Goal: Find specific page/section: Find specific page/section

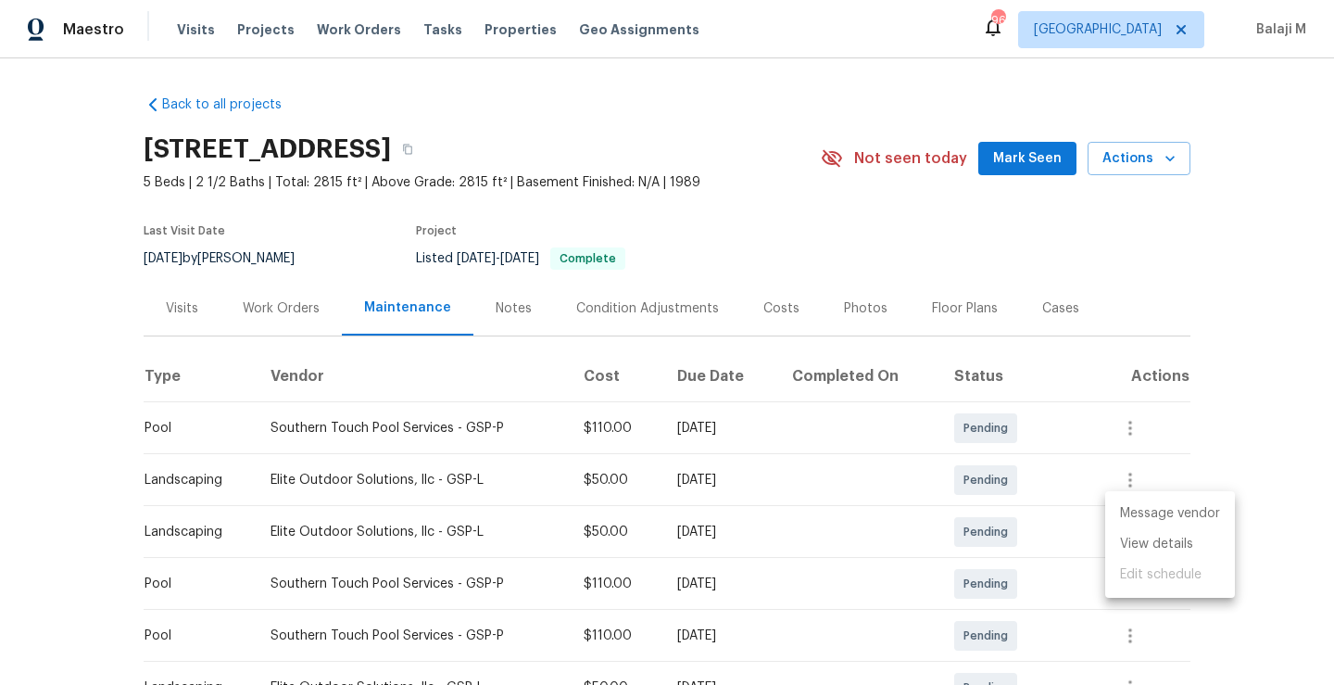
scroll to position [640, 0]
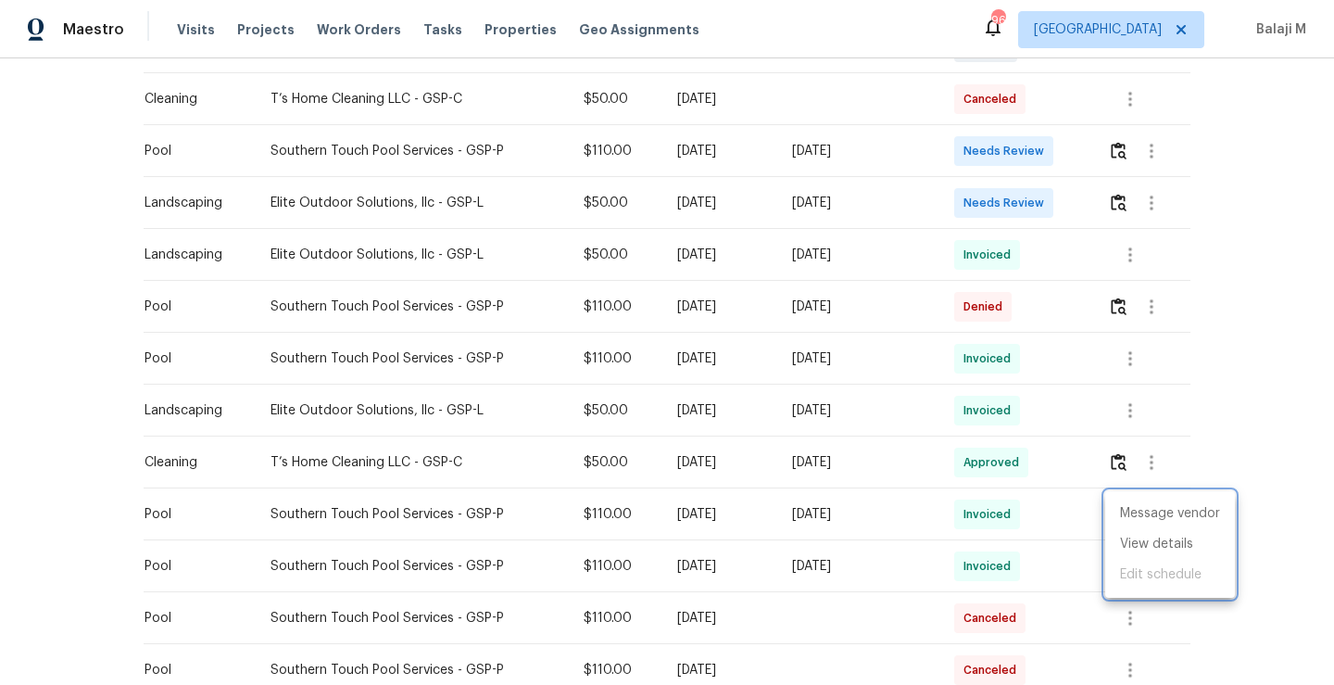
drag, startPoint x: 257, startPoint y: 513, endPoint x: 325, endPoint y: 518, distance: 68.7
click at [325, 518] on div at bounding box center [667, 342] width 1334 height 685
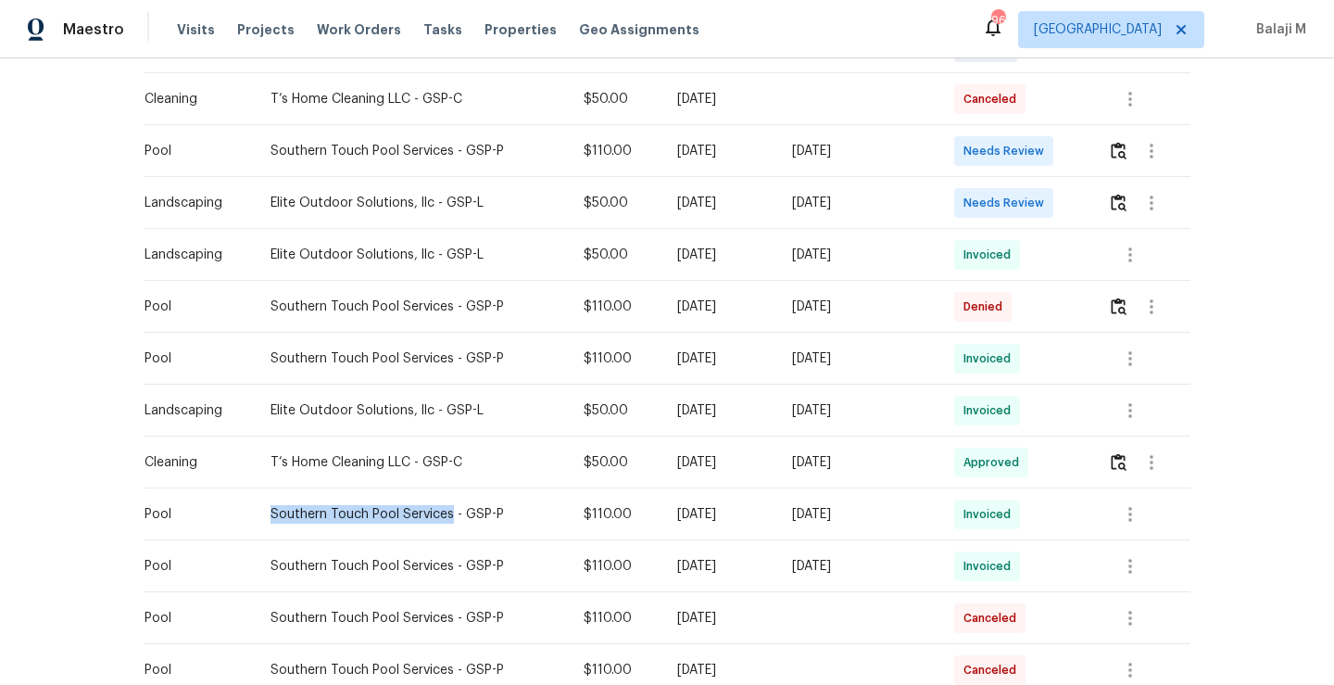
drag, startPoint x: 259, startPoint y: 512, endPoint x: 436, endPoint y: 519, distance: 178.0
click at [436, 519] on div "Southern Touch Pool Services - GSP-P" at bounding box center [413, 514] width 285 height 19
copy div "Southern Touch Pool Services"
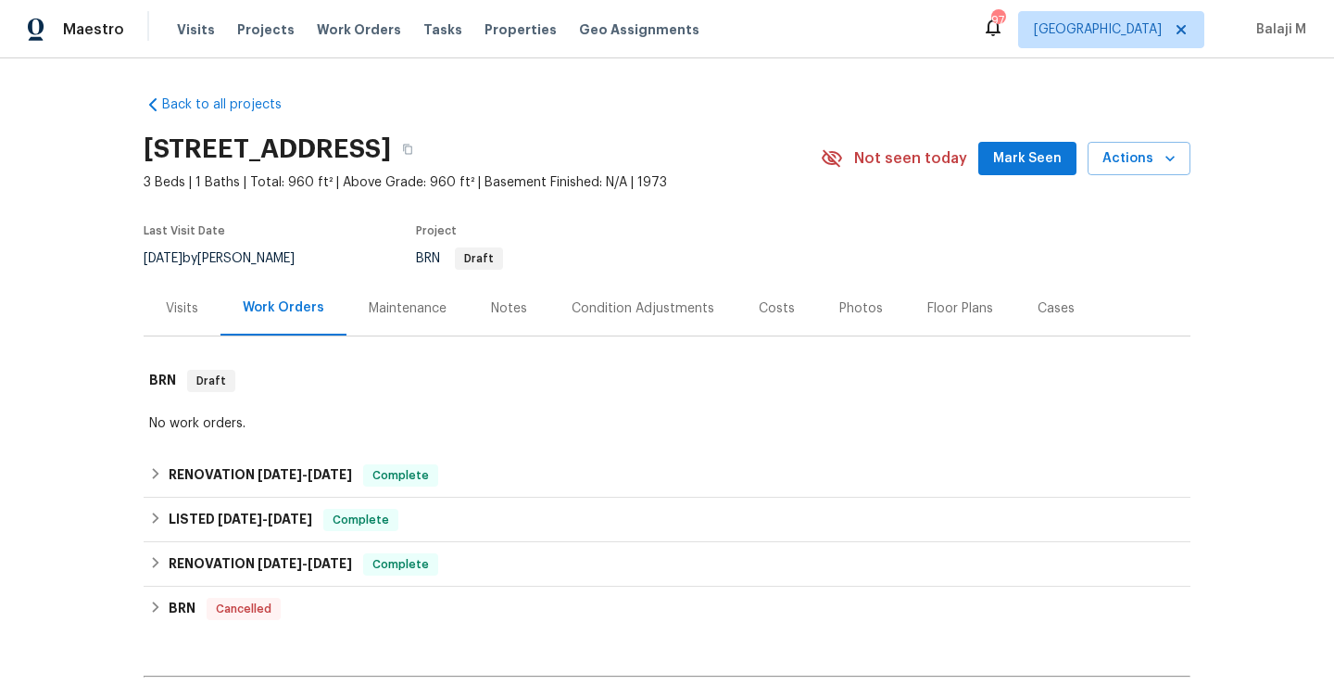
click at [412, 293] on div "Maintenance" at bounding box center [408, 308] width 122 height 55
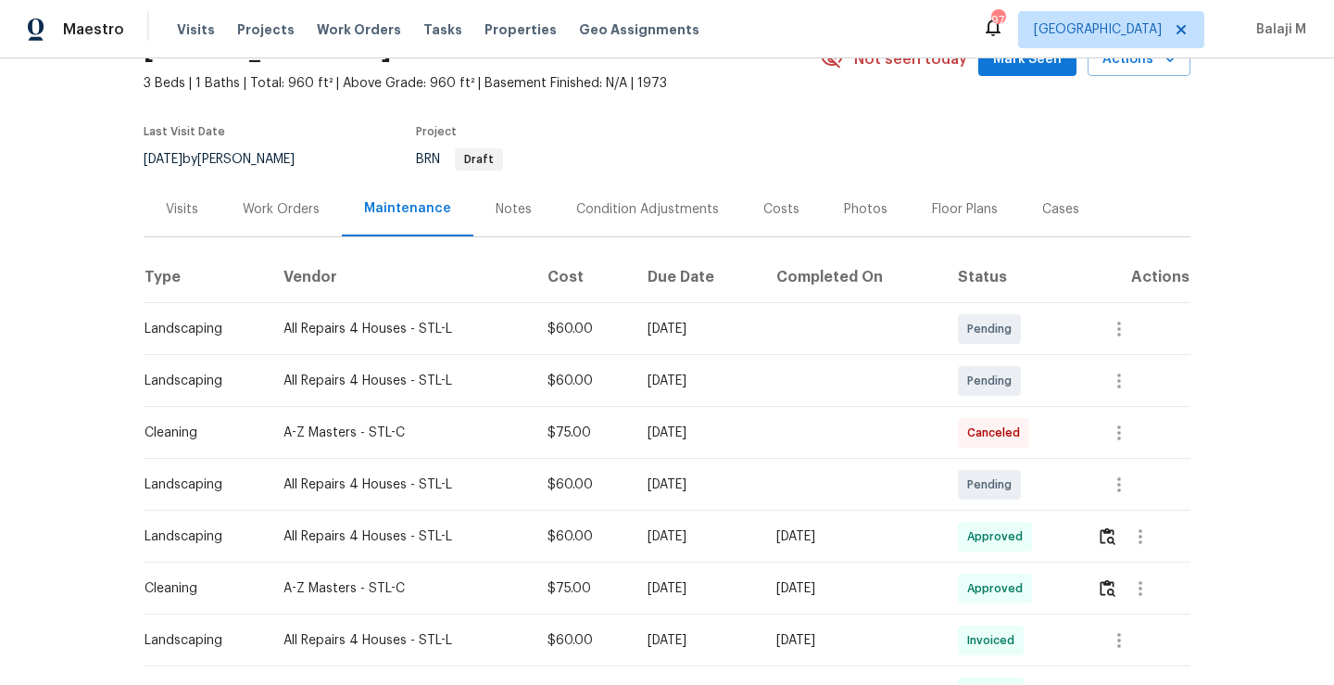
scroll to position [103, 0]
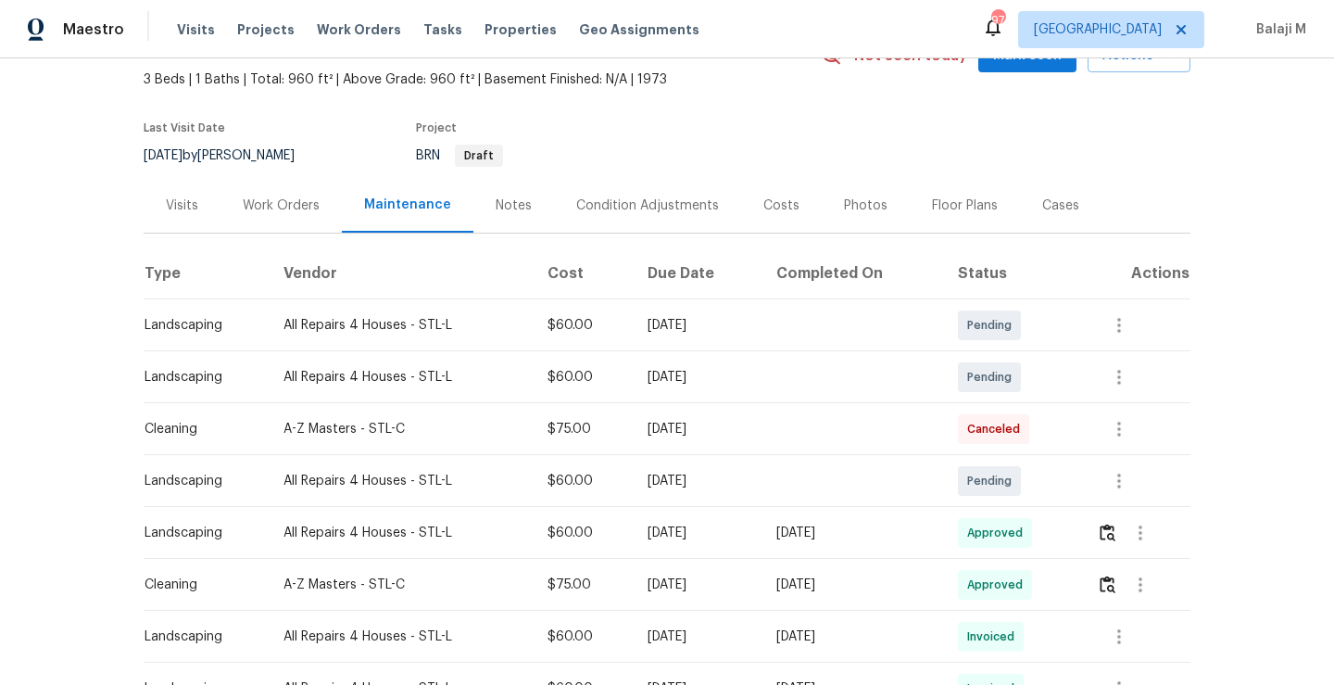
click at [597, 529] on td "$60.00" at bounding box center [583, 533] width 100 height 52
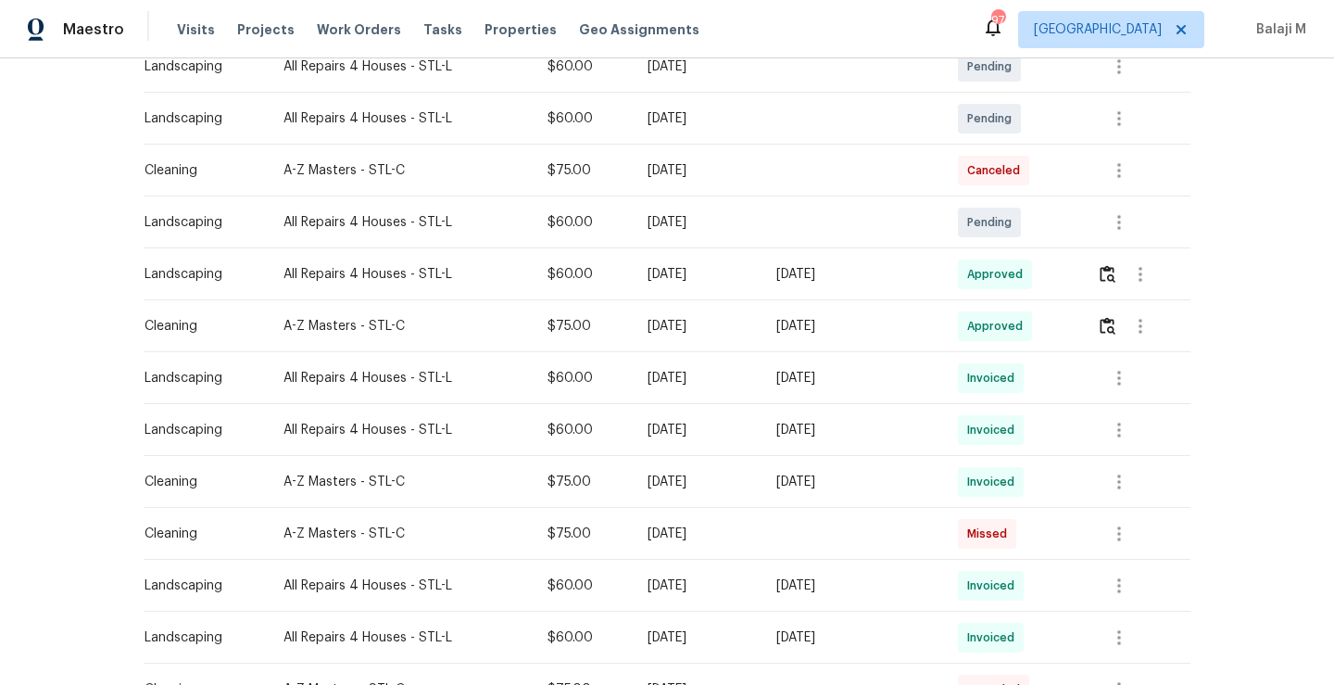
scroll to position [373, 0]
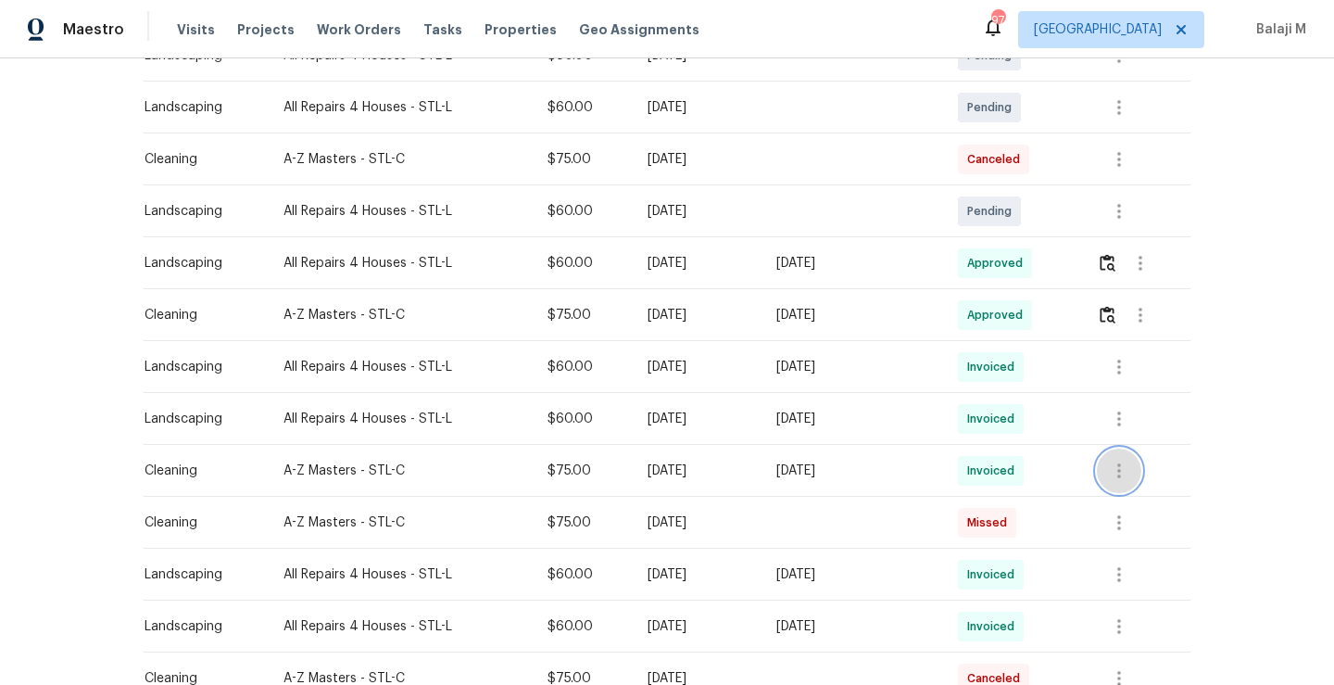
click at [1121, 469] on icon "button" at bounding box center [1119, 471] width 22 height 22
click at [1114, 494] on li "View details" at bounding box center [1160, 501] width 130 height 31
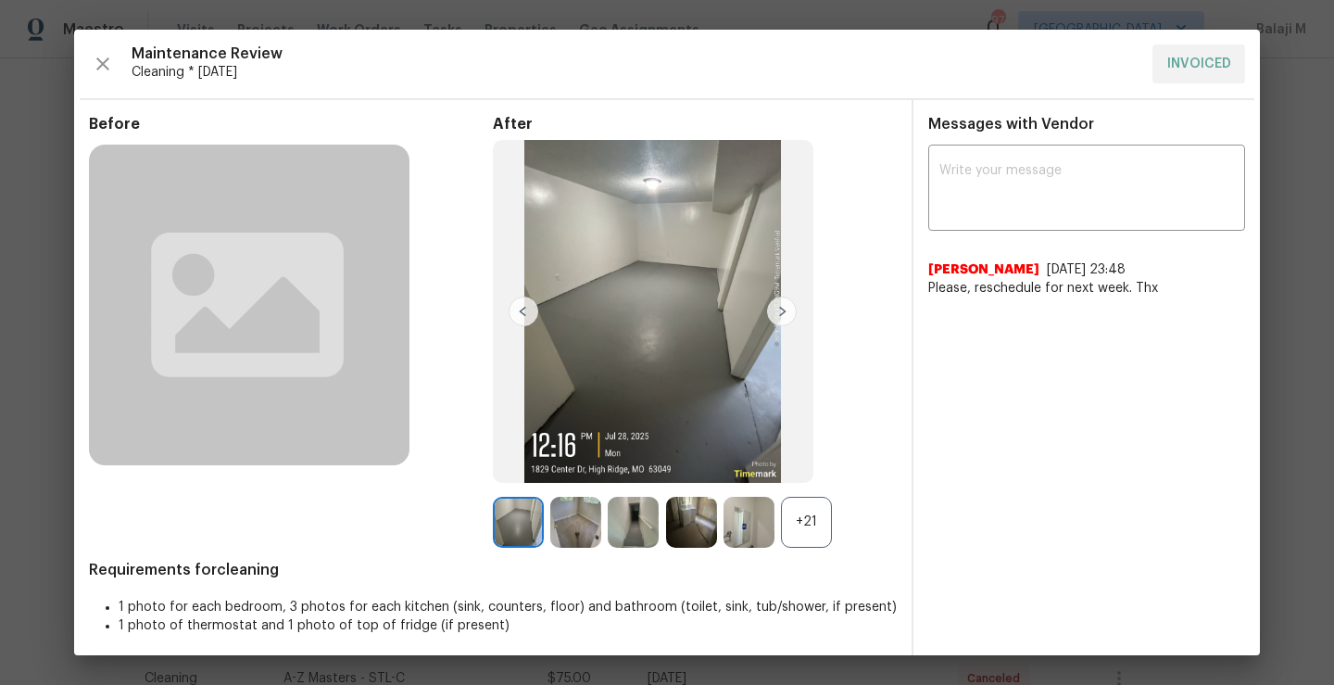
scroll to position [6, 0]
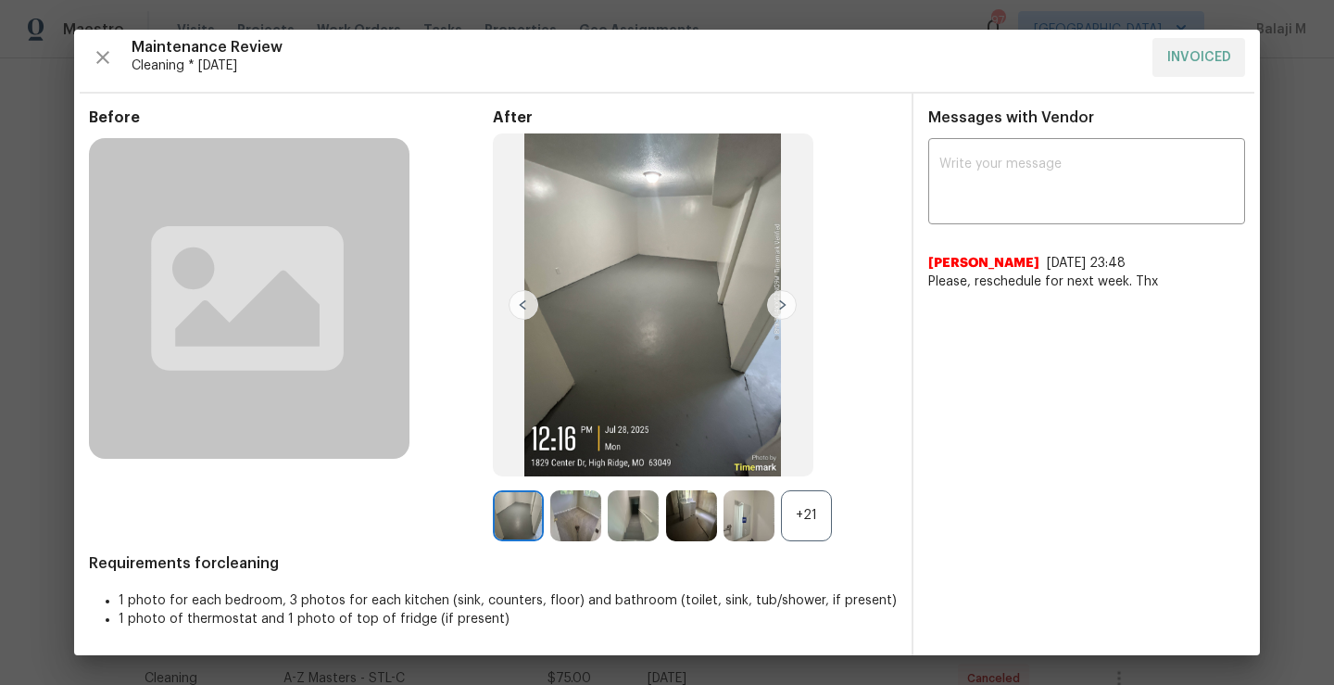
click at [806, 520] on div "+21" at bounding box center [806, 515] width 51 height 51
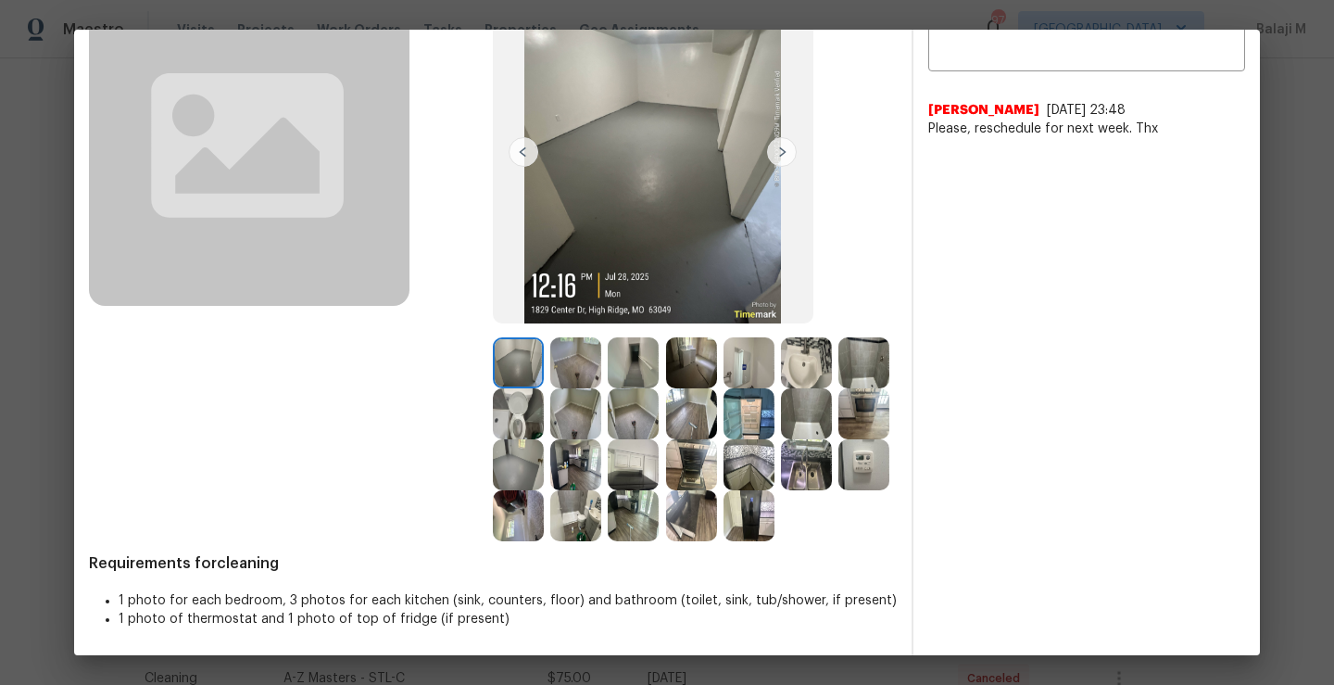
scroll to position [210, 0]
click at [535, 337] on img at bounding box center [518, 362] width 51 height 51
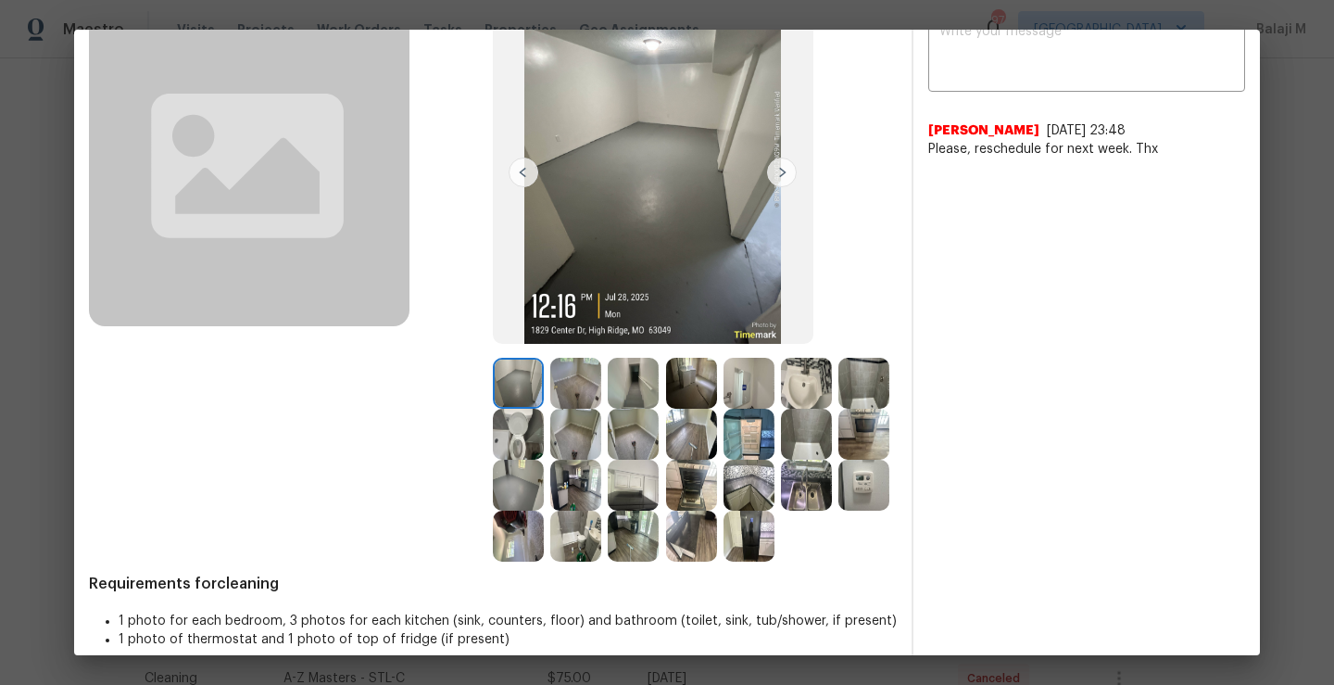
scroll to position [143, 0]
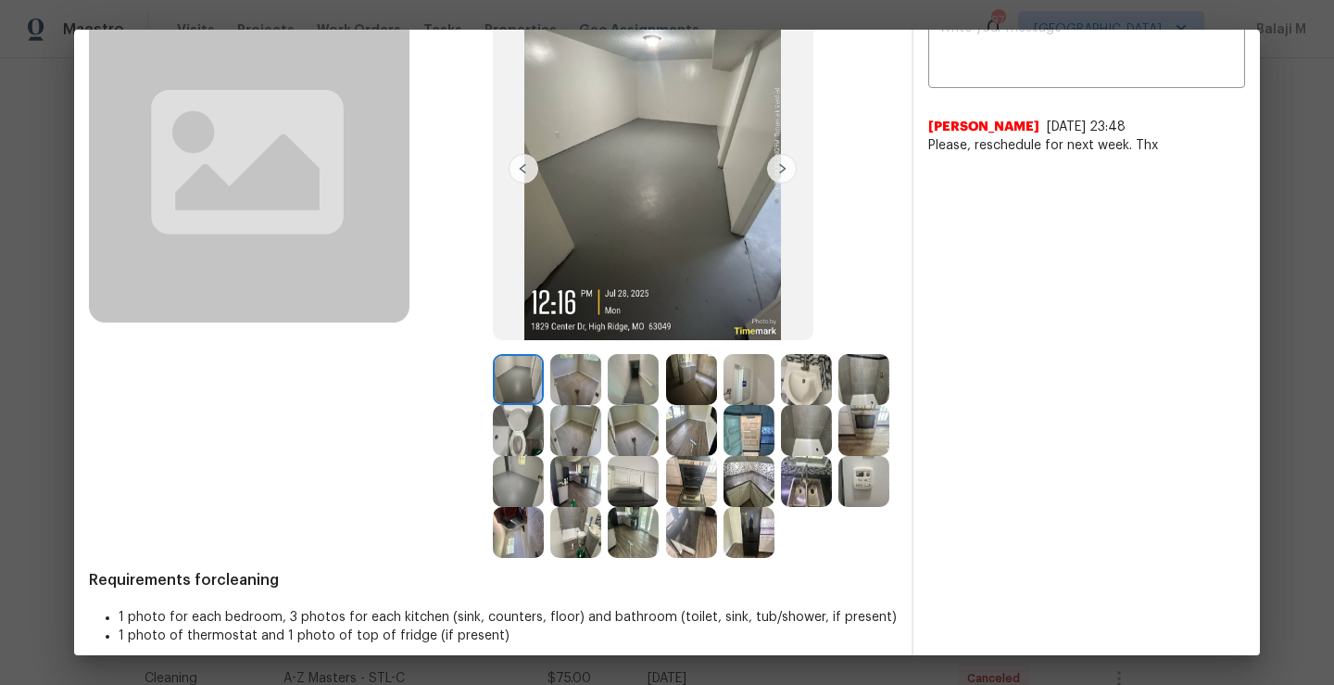
click at [564, 392] on img at bounding box center [575, 379] width 51 height 51
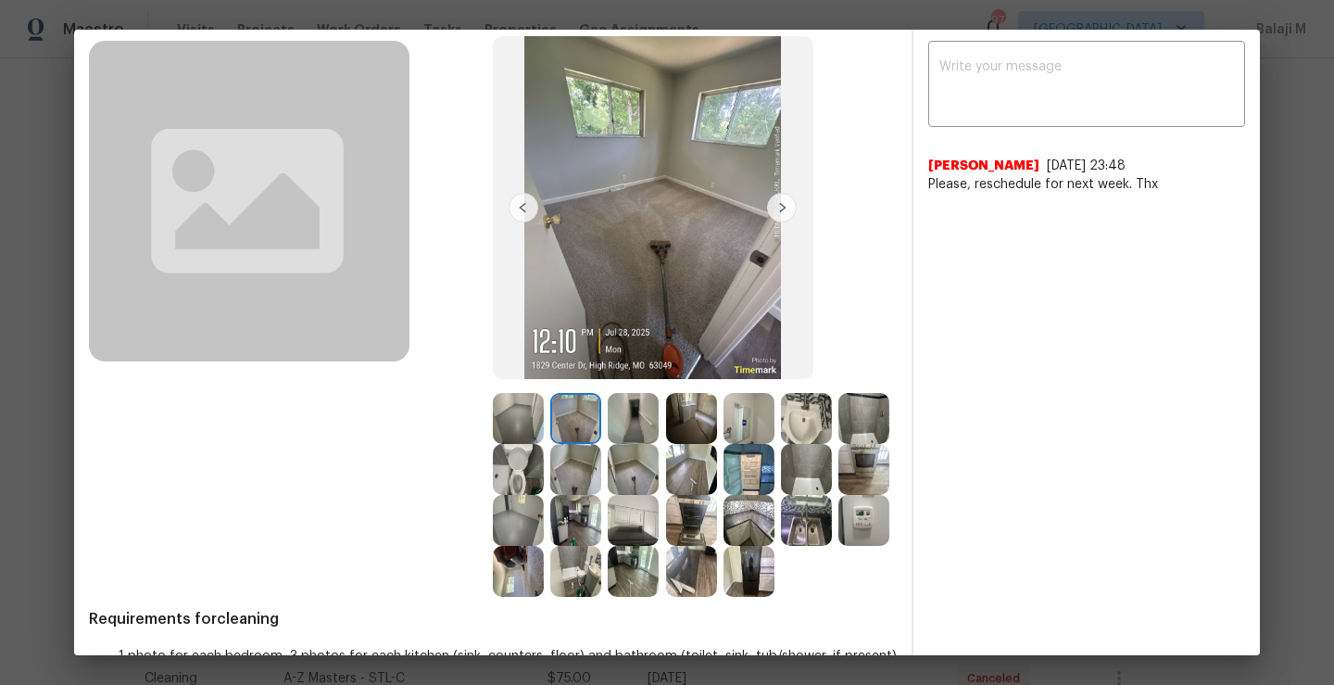
scroll to position [97, 0]
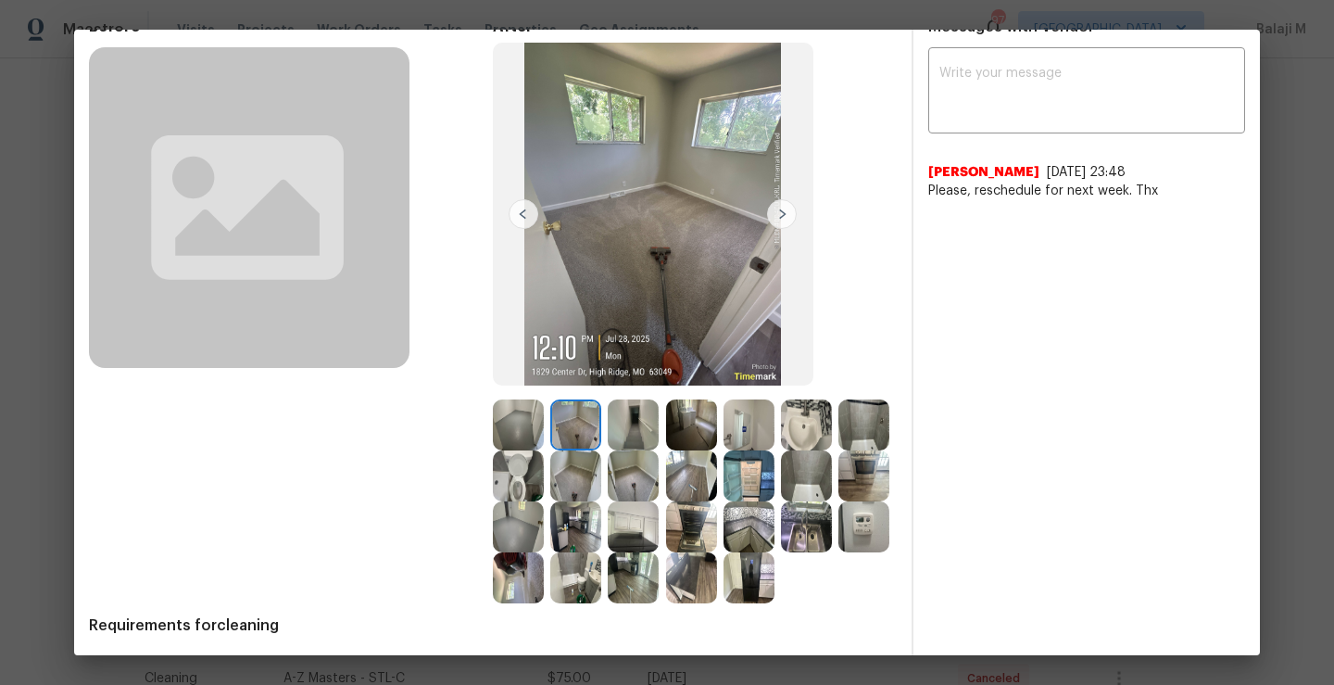
click at [779, 222] on img at bounding box center [782, 214] width 30 height 30
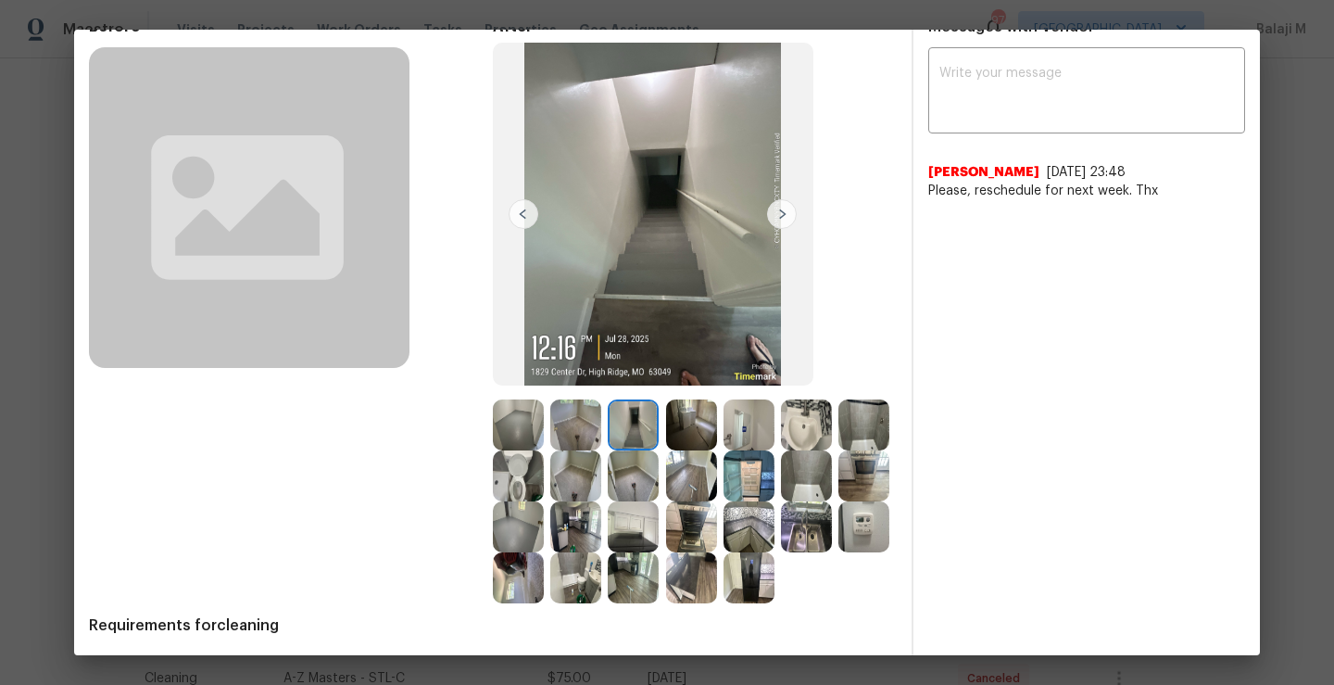
click at [779, 222] on img at bounding box center [782, 214] width 30 height 30
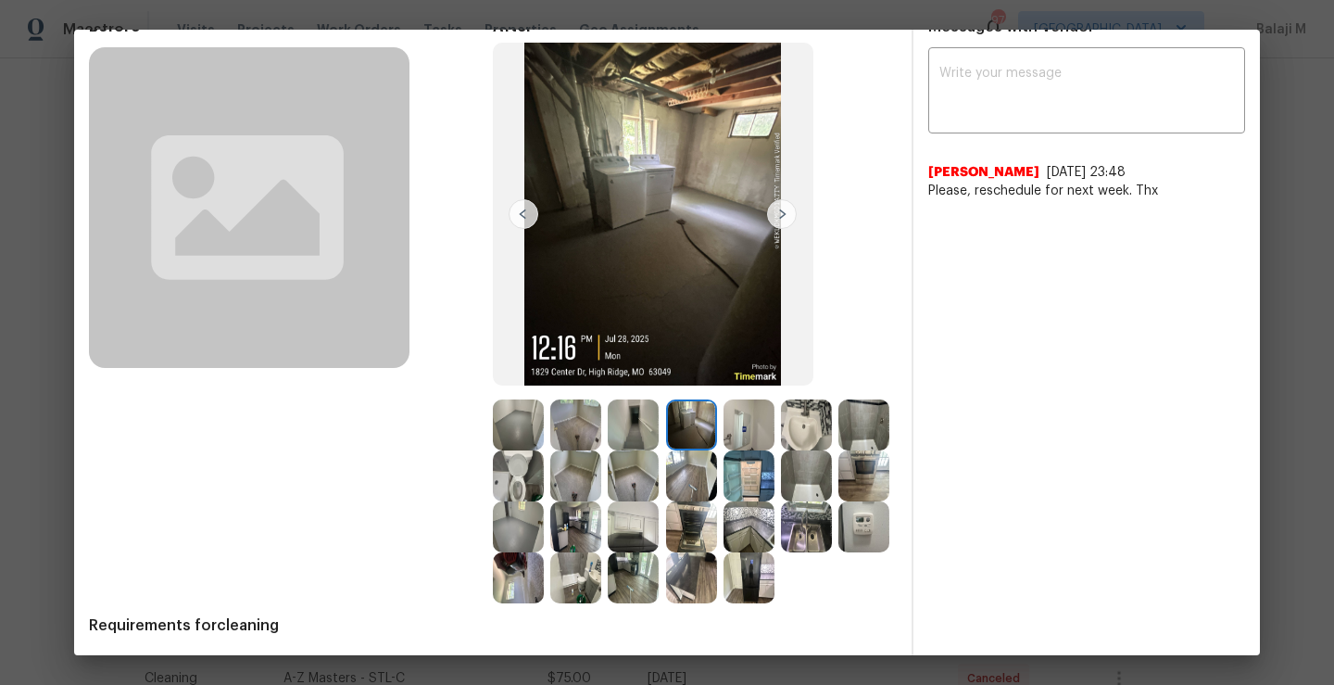
click at [779, 223] on img at bounding box center [782, 214] width 30 height 30
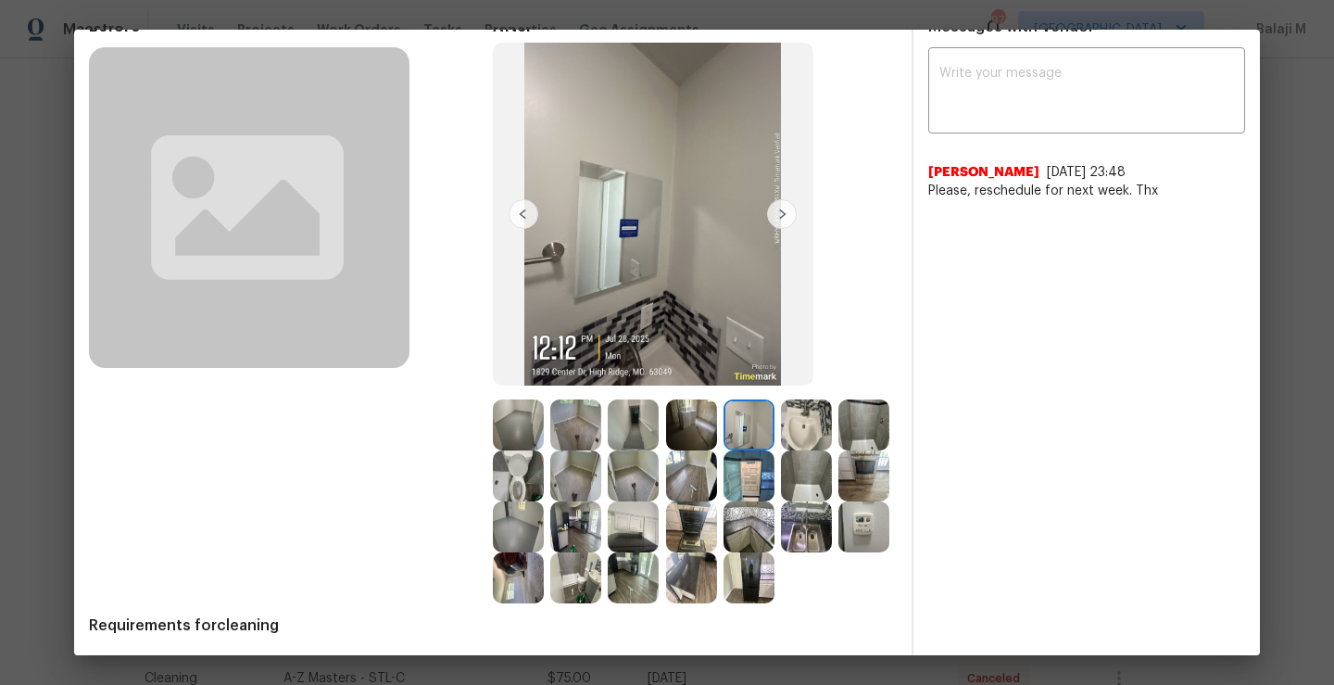
click at [778, 223] on img at bounding box center [782, 214] width 30 height 30
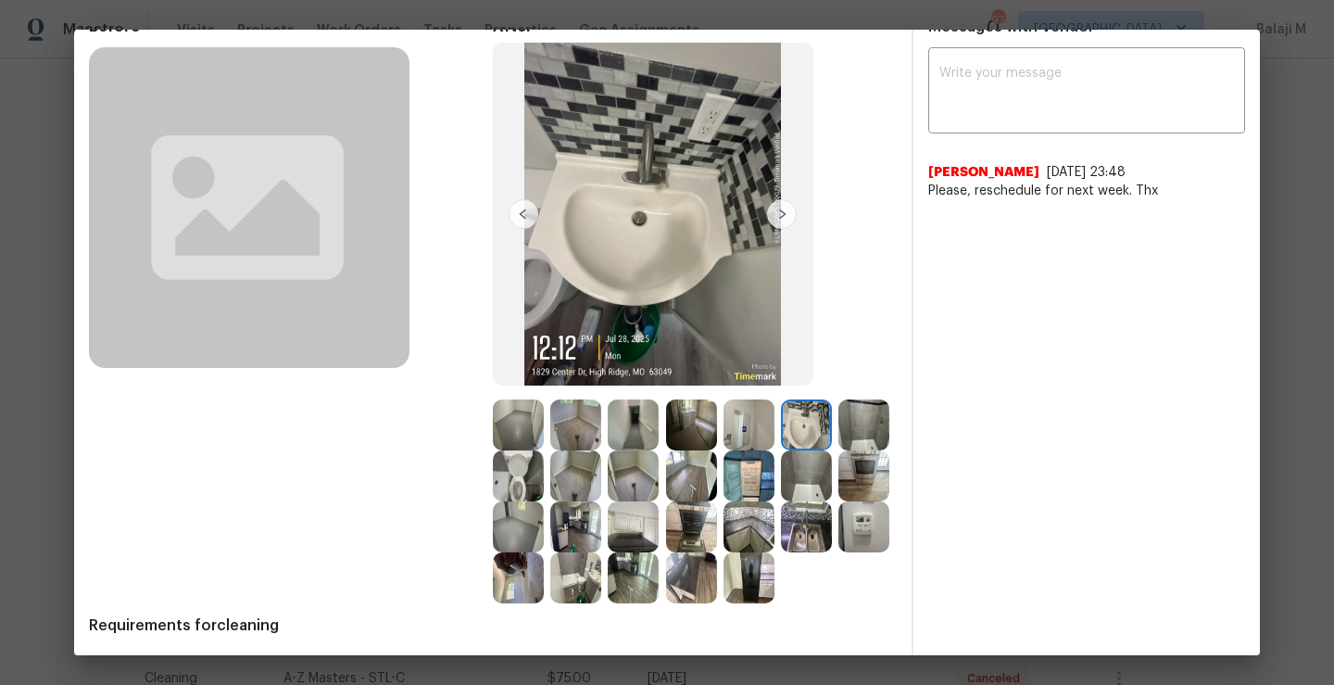
click at [778, 223] on img at bounding box center [782, 214] width 30 height 30
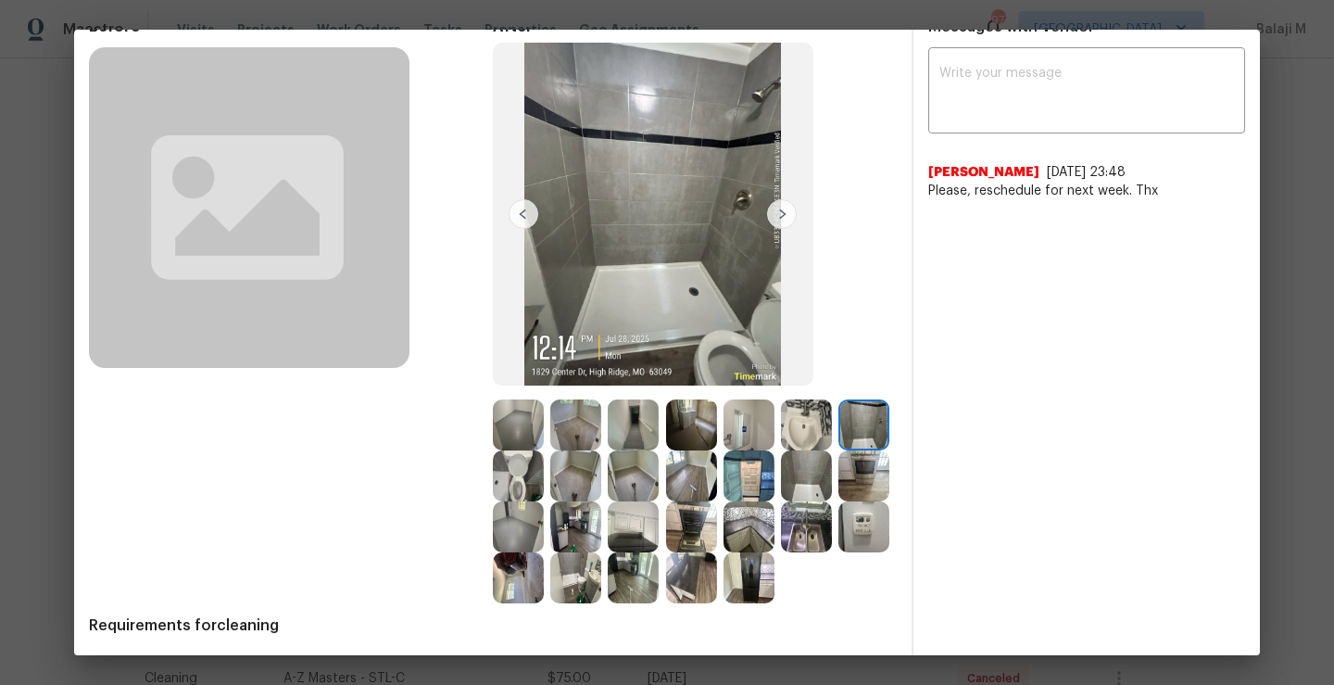
click at [778, 223] on img at bounding box center [782, 214] width 30 height 30
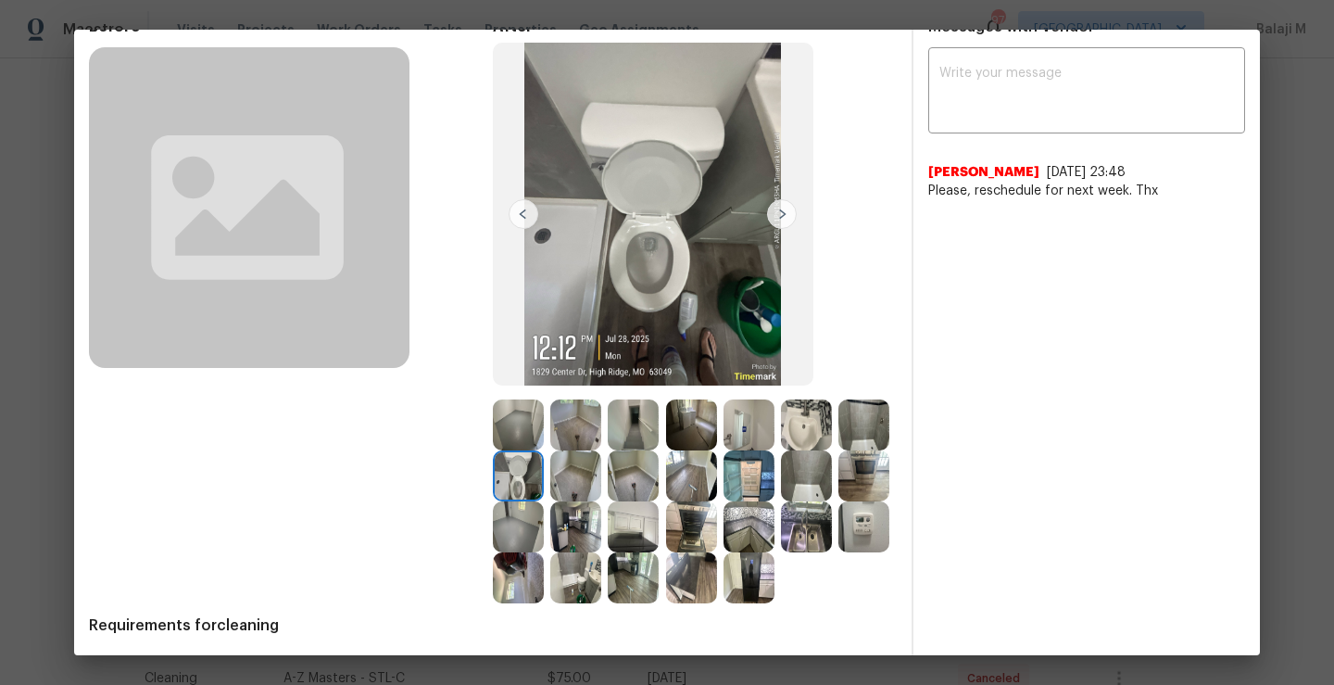
click at [778, 223] on img at bounding box center [782, 214] width 30 height 30
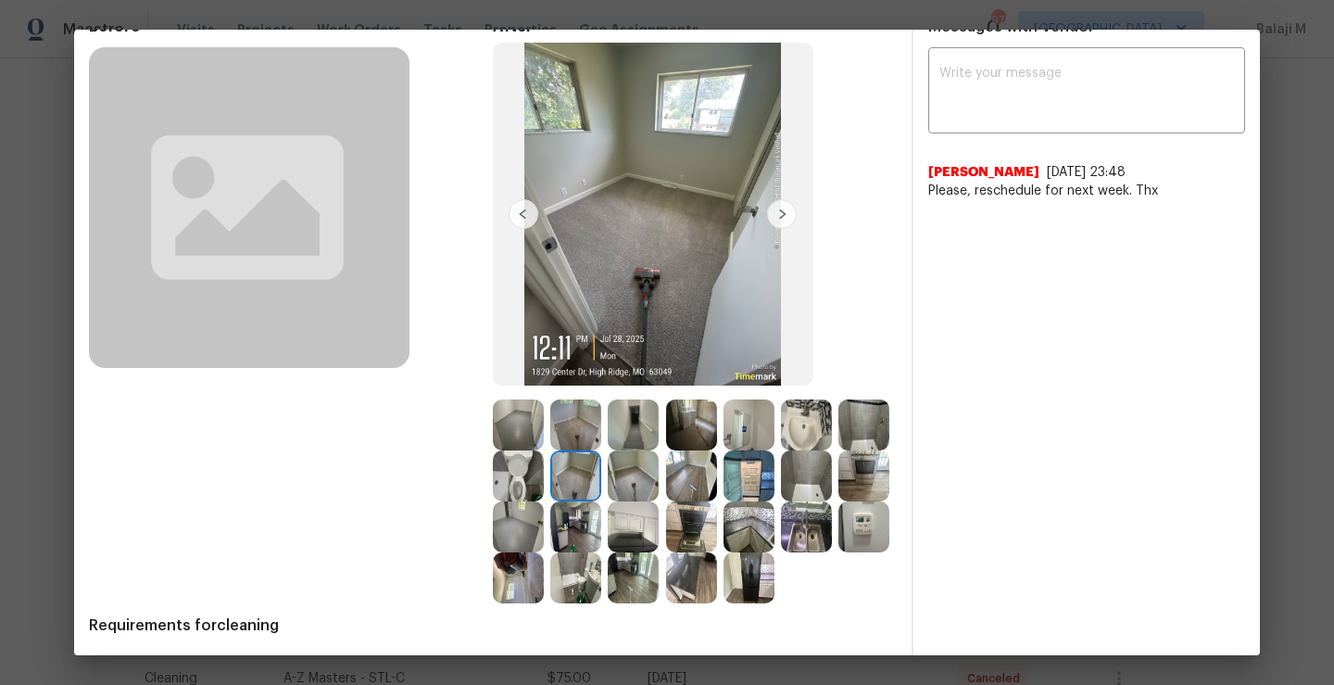
click at [778, 223] on img at bounding box center [782, 214] width 30 height 30
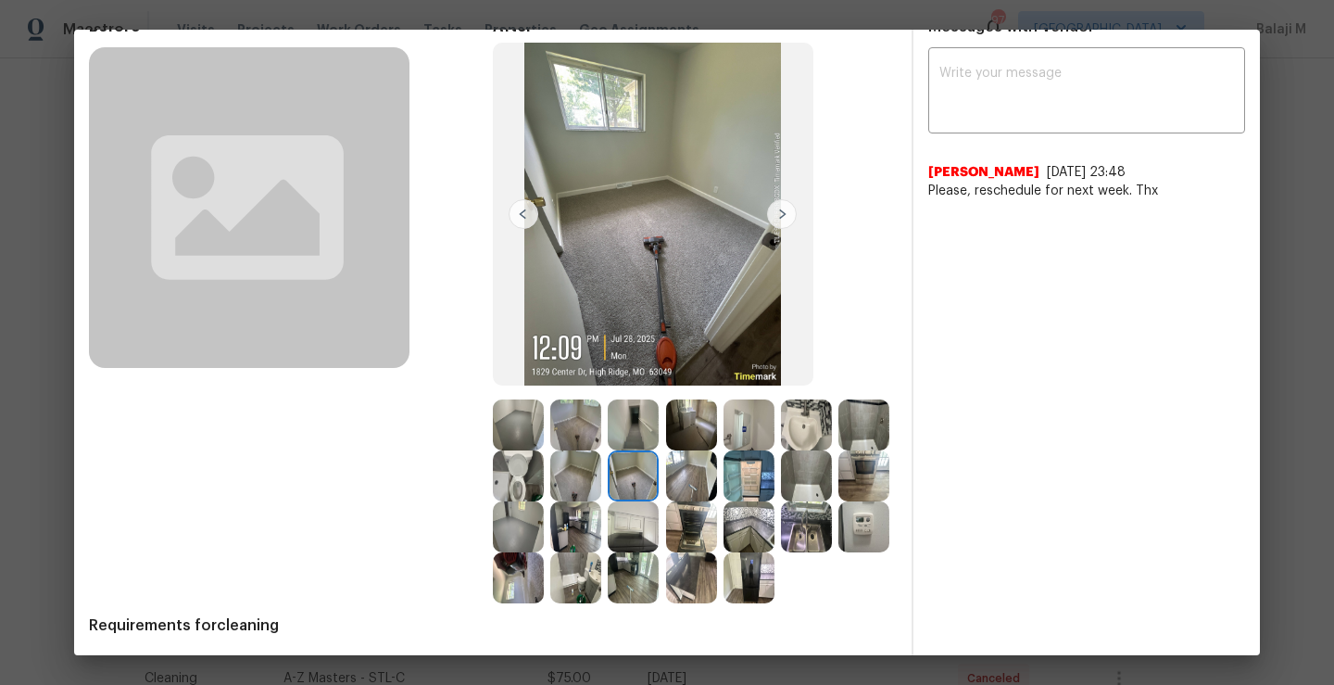
click at [778, 223] on img at bounding box center [782, 214] width 30 height 30
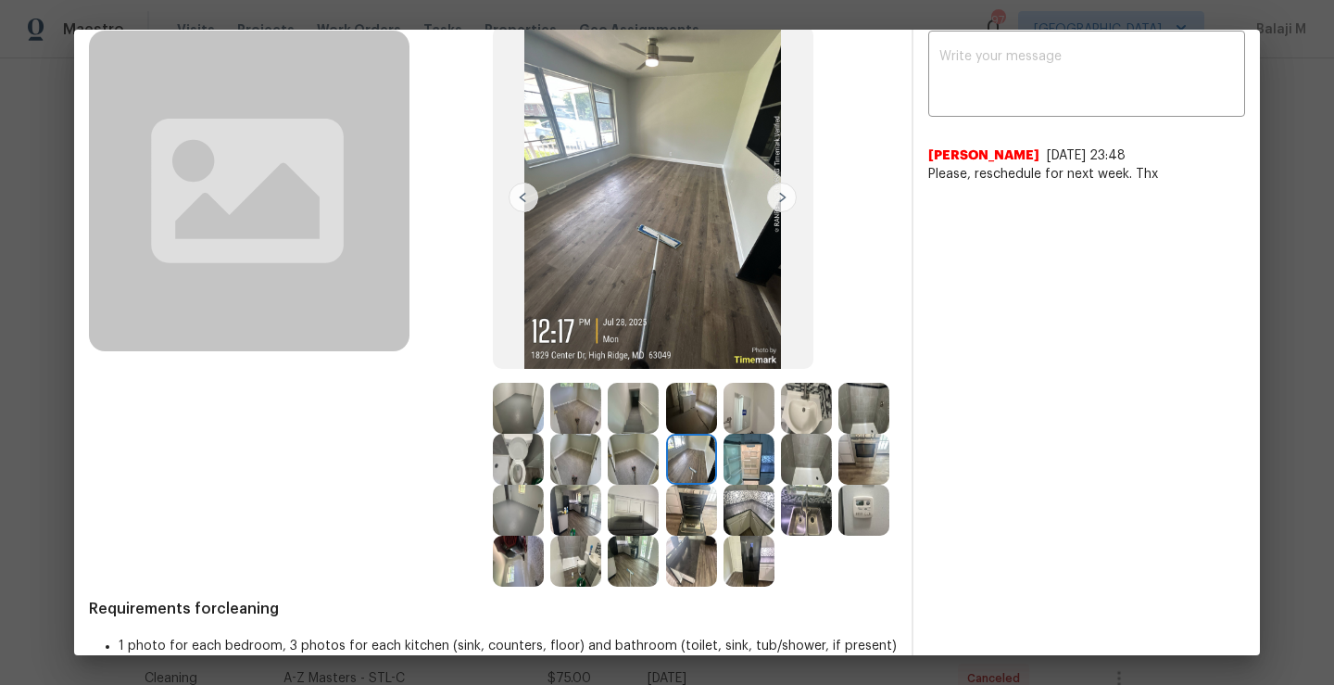
scroll to position [204, 0]
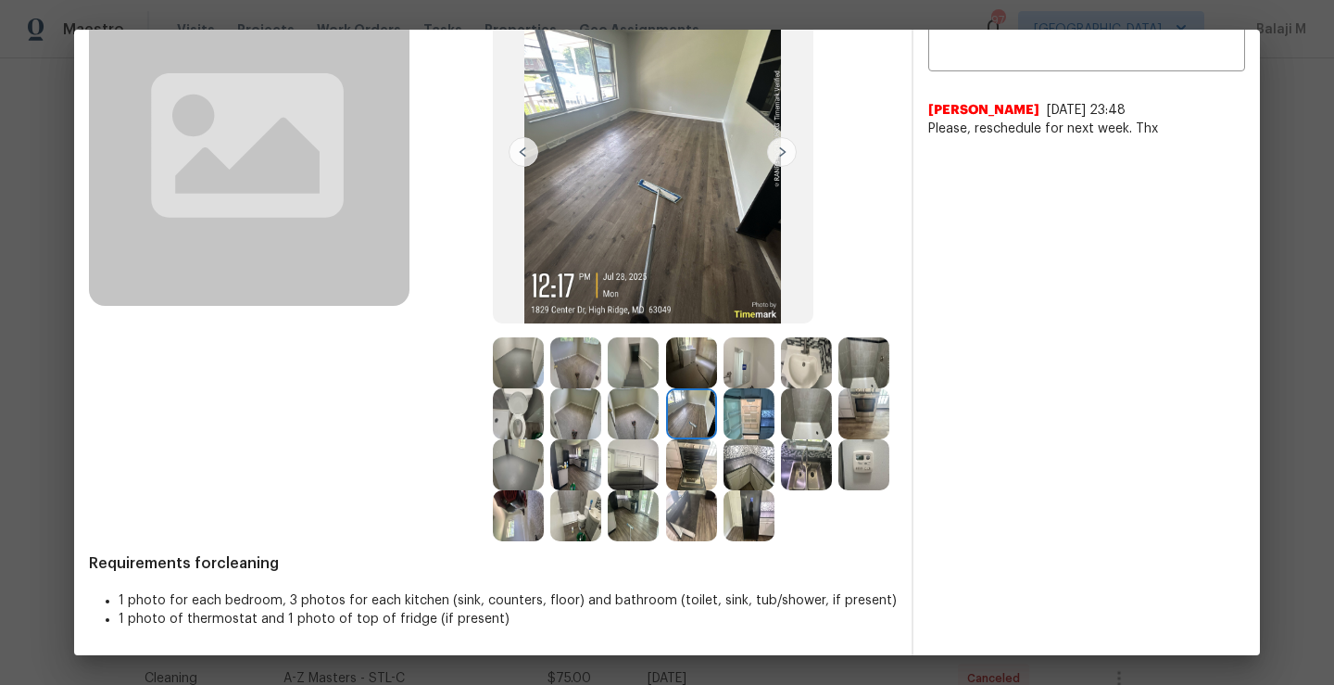
click at [724, 537] on img at bounding box center [749, 515] width 51 height 51
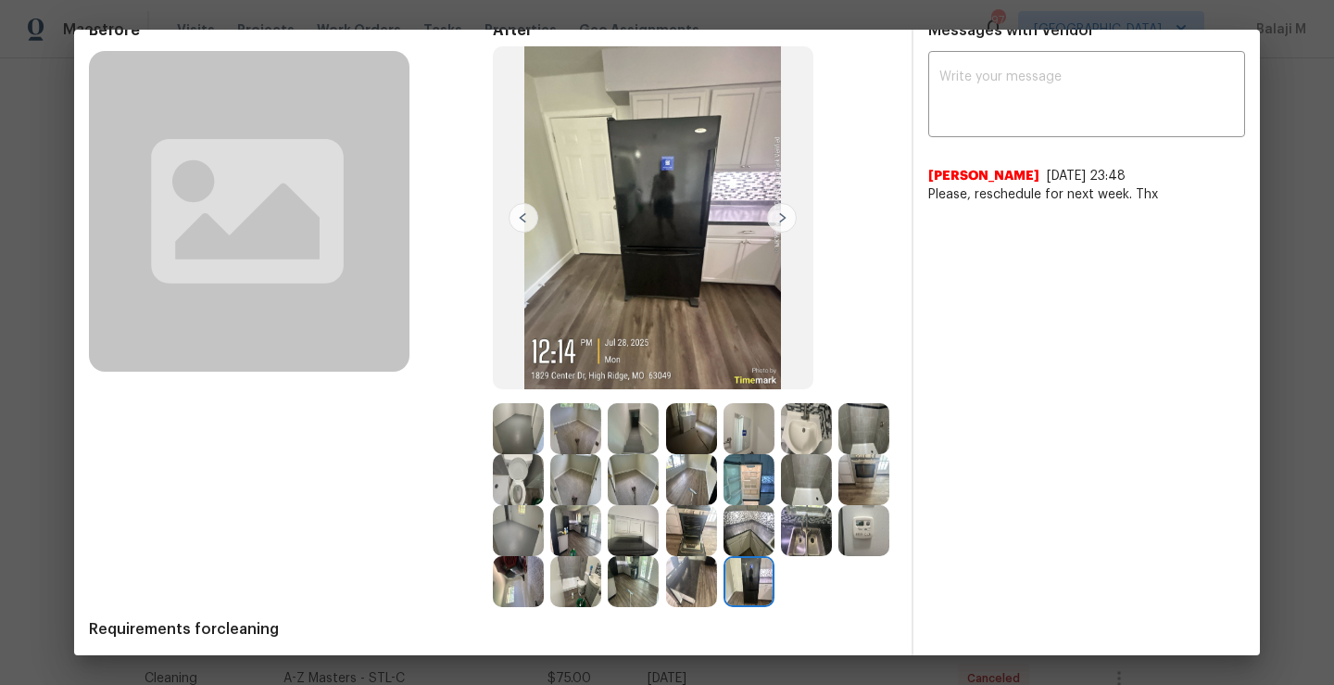
scroll to position [87, 0]
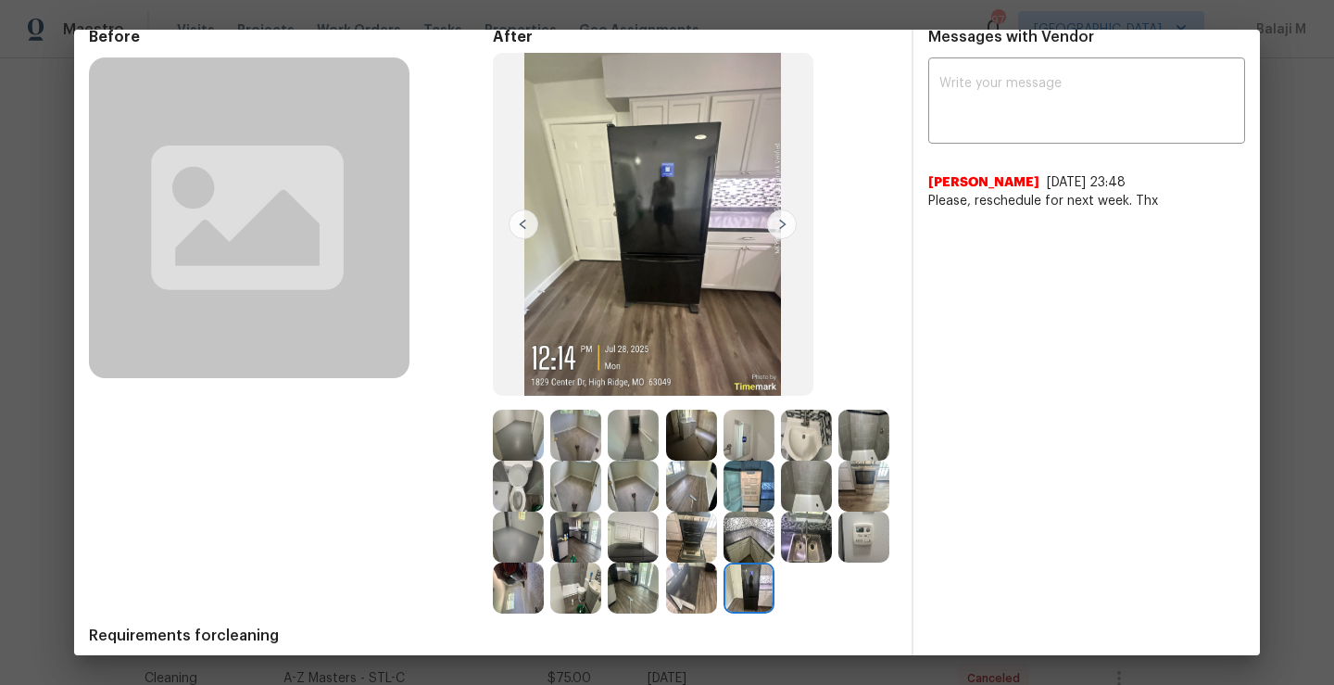
click at [516, 232] on img at bounding box center [524, 224] width 30 height 30
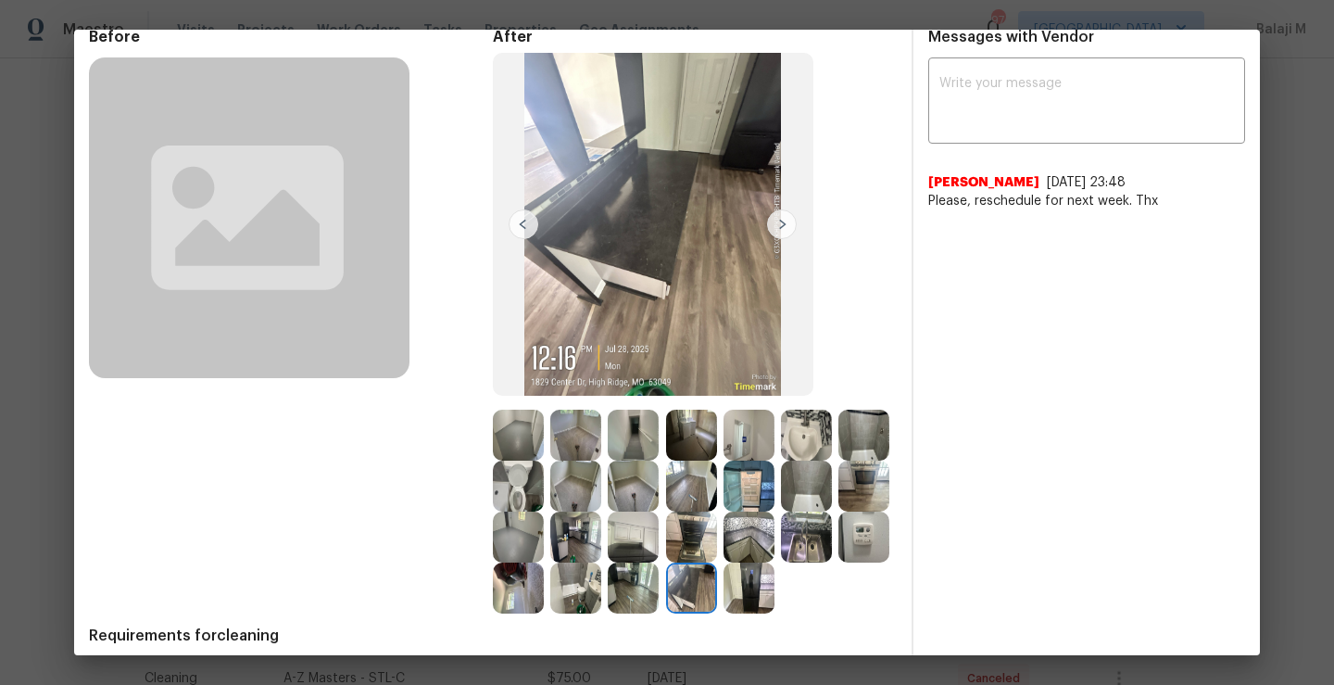
click at [523, 231] on img at bounding box center [524, 224] width 30 height 30
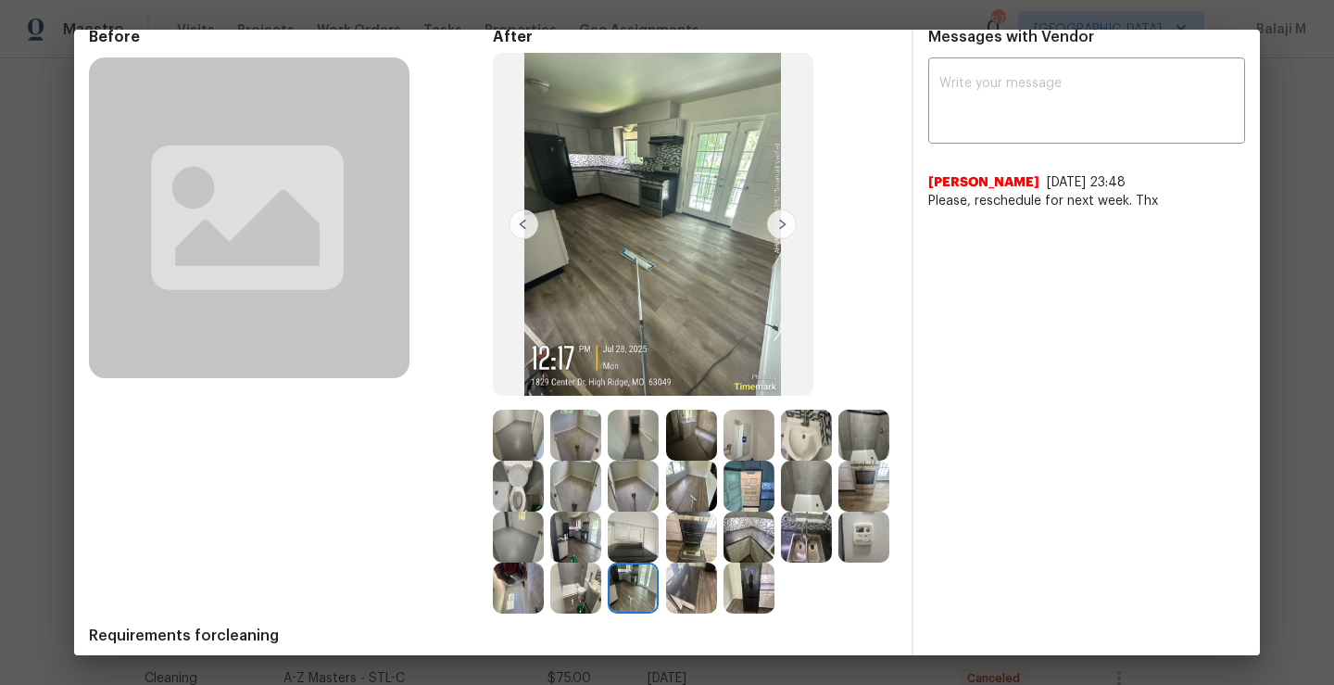
click at [523, 231] on img at bounding box center [524, 224] width 30 height 30
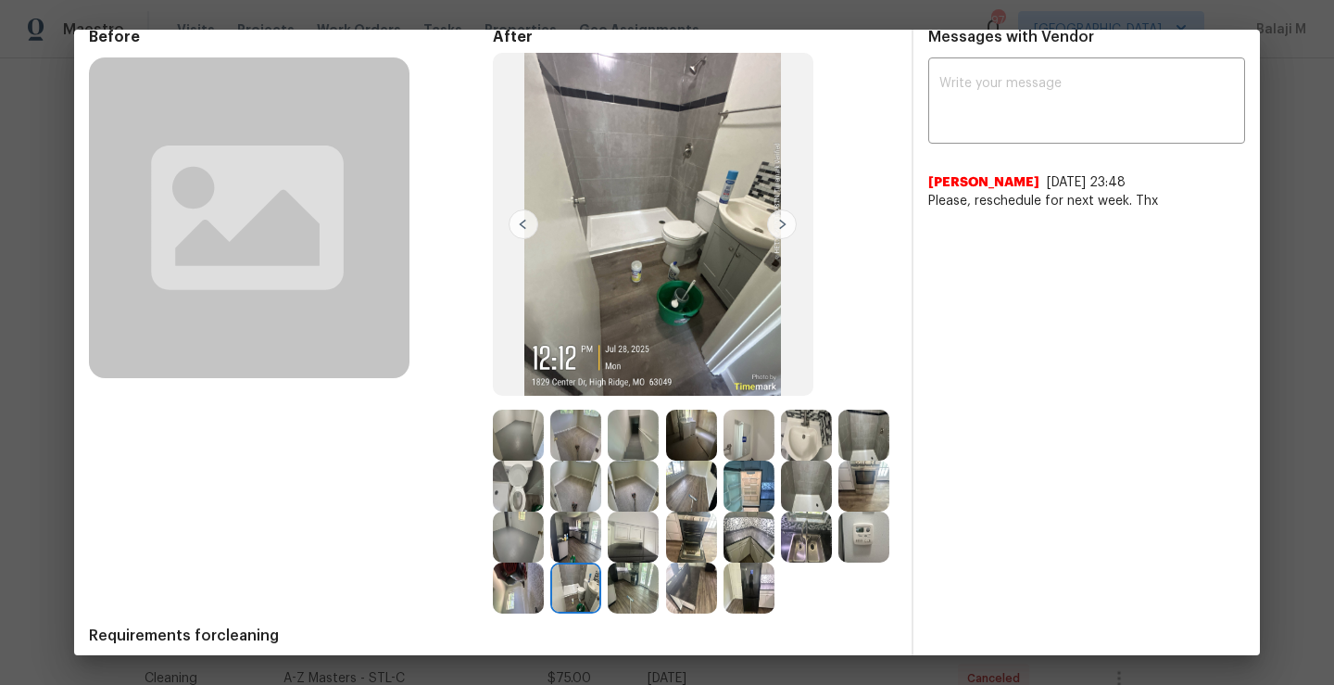
click at [523, 231] on img at bounding box center [524, 224] width 30 height 30
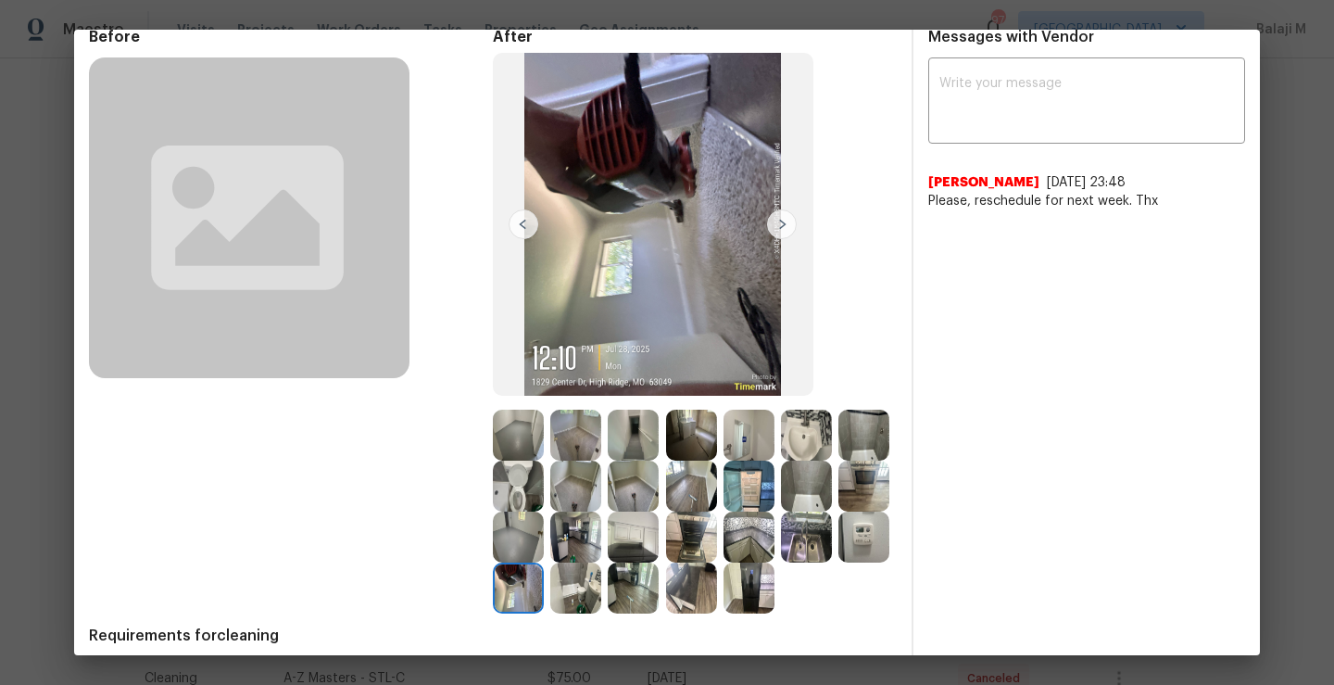
click at [523, 231] on img at bounding box center [524, 224] width 30 height 30
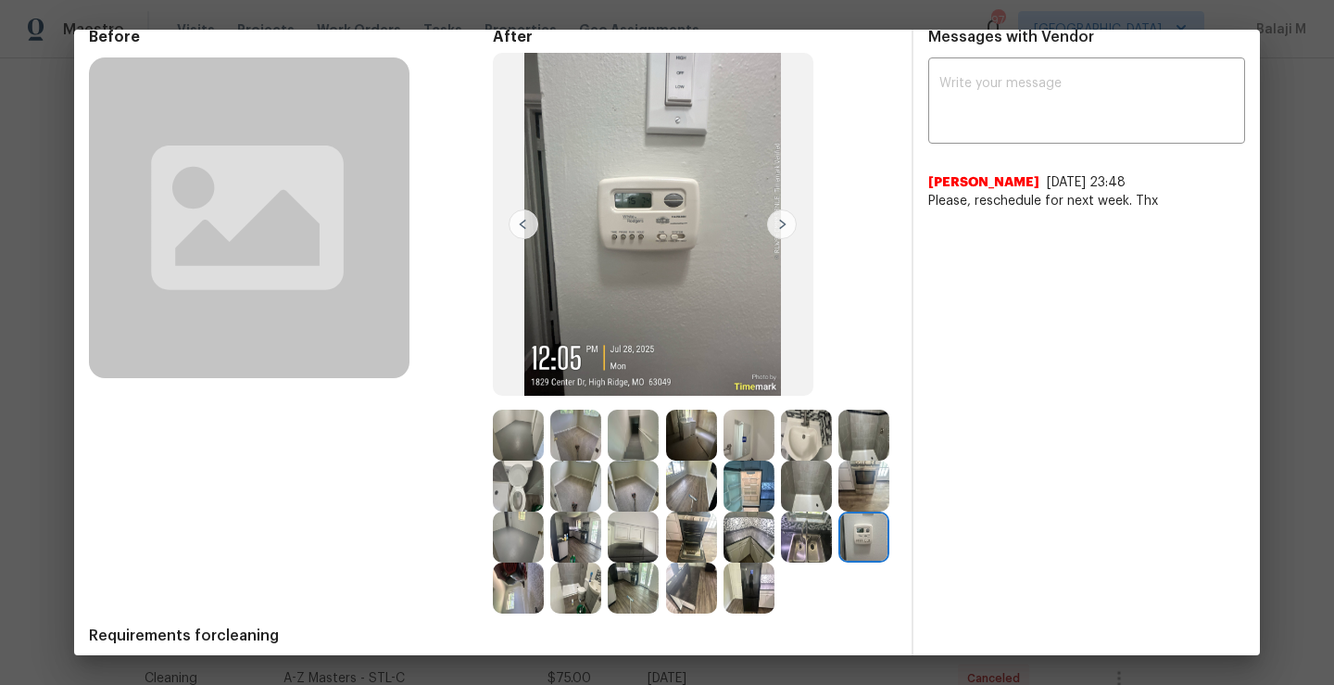
click at [523, 231] on img at bounding box center [524, 224] width 30 height 30
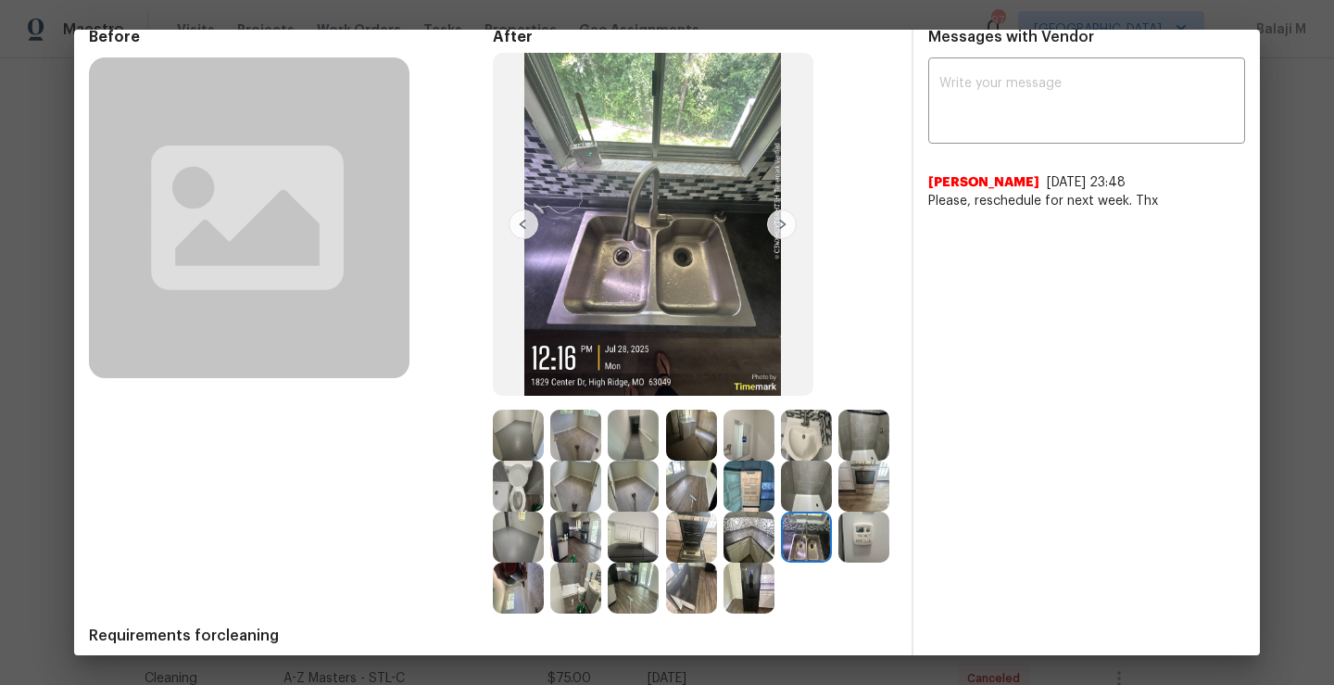
click at [523, 231] on img at bounding box center [524, 224] width 30 height 30
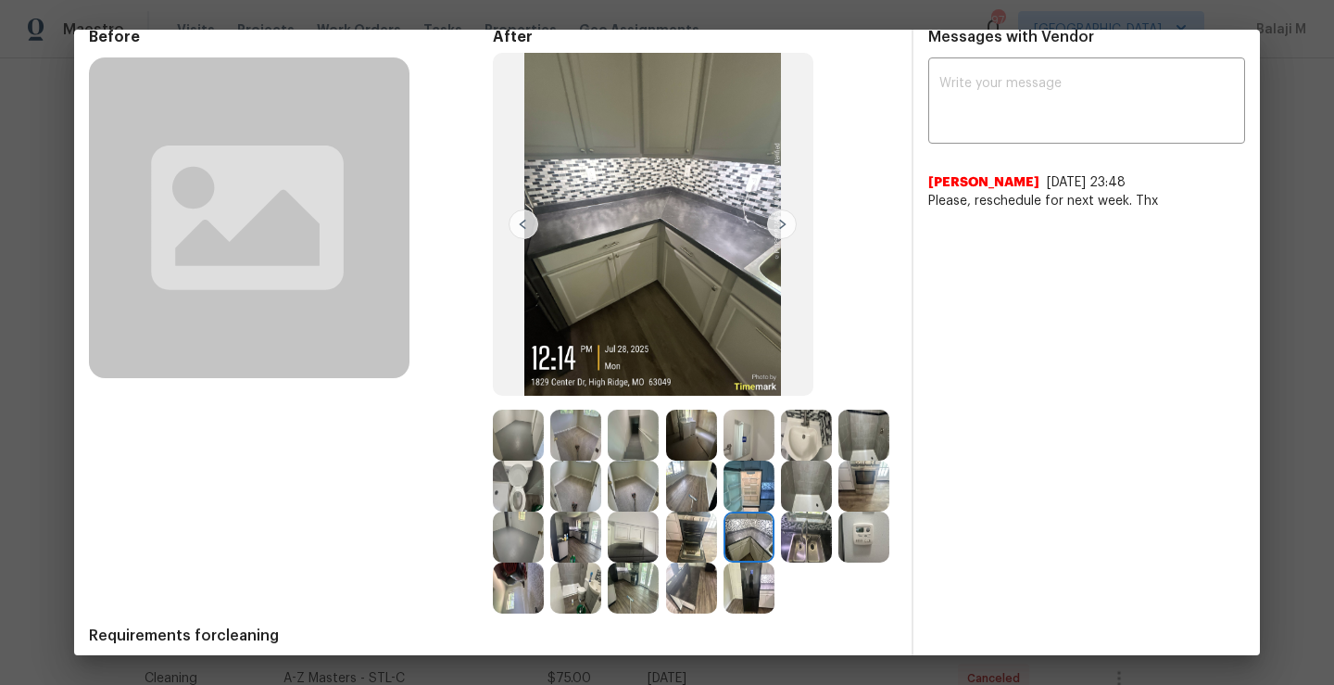
click at [523, 231] on img at bounding box center [524, 224] width 30 height 30
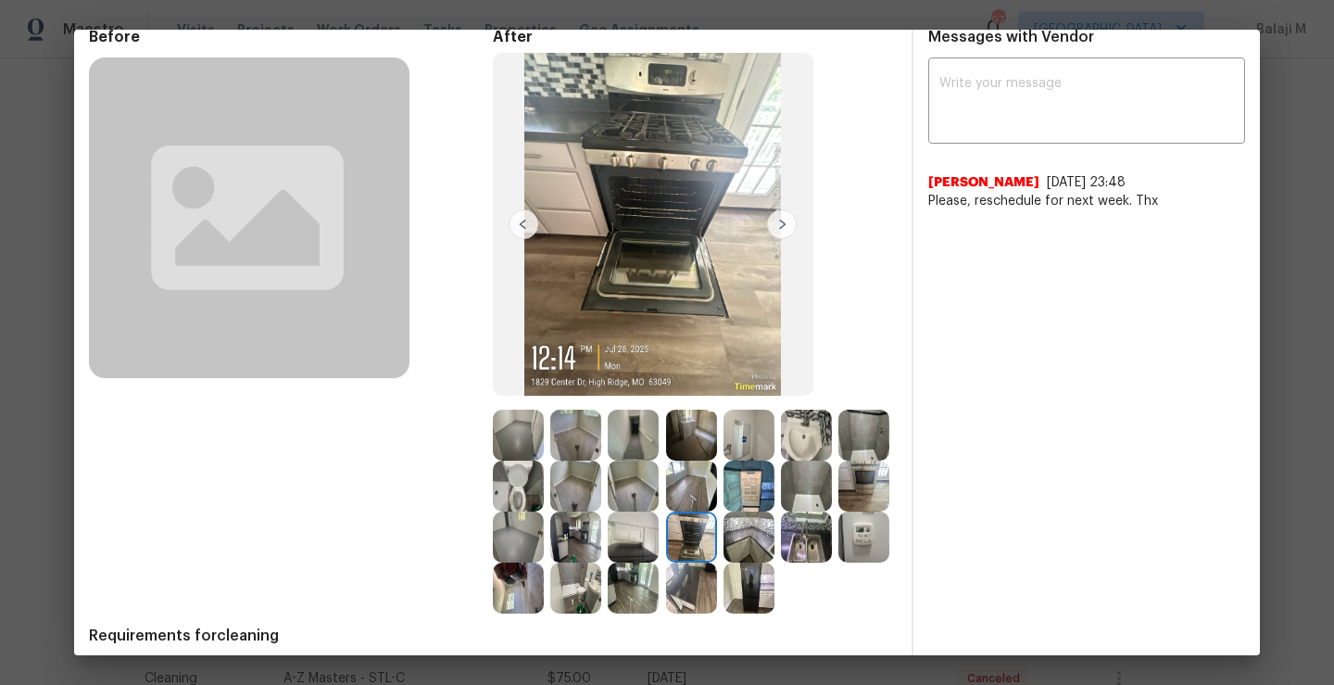
click at [523, 231] on img at bounding box center [524, 224] width 30 height 30
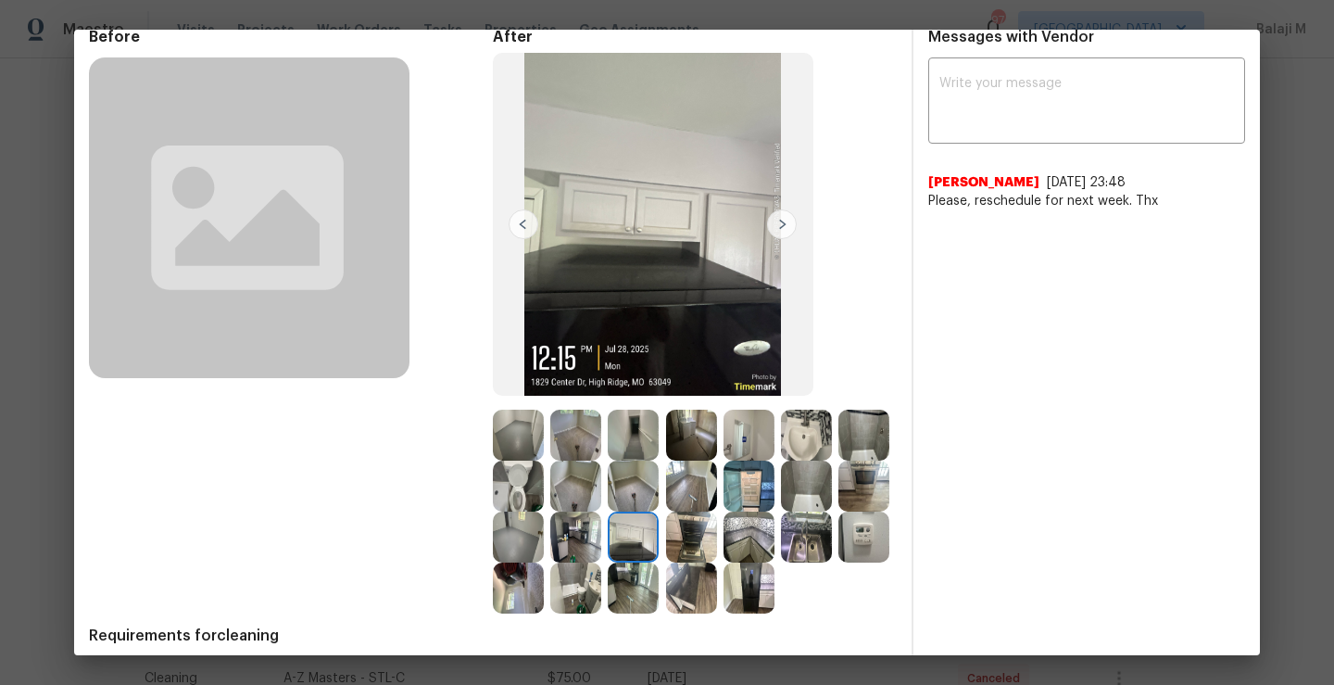
click at [523, 231] on img at bounding box center [524, 224] width 30 height 30
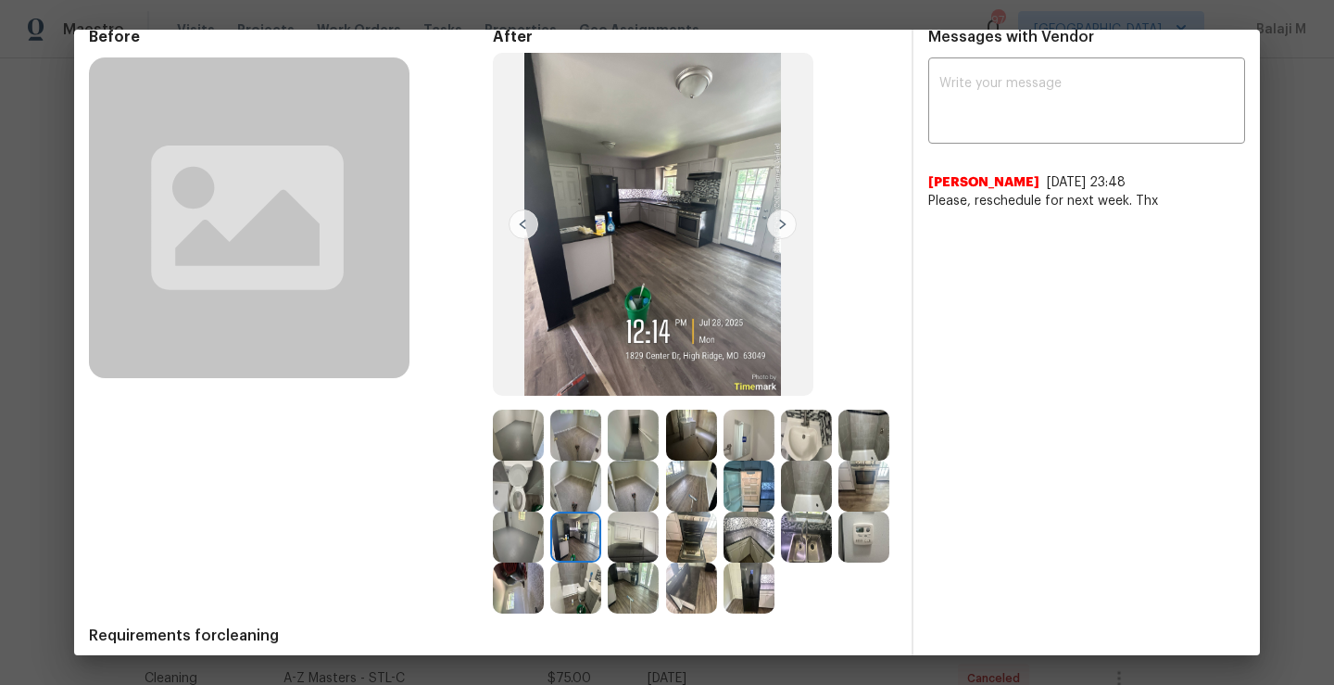
click at [523, 231] on img at bounding box center [524, 224] width 30 height 30
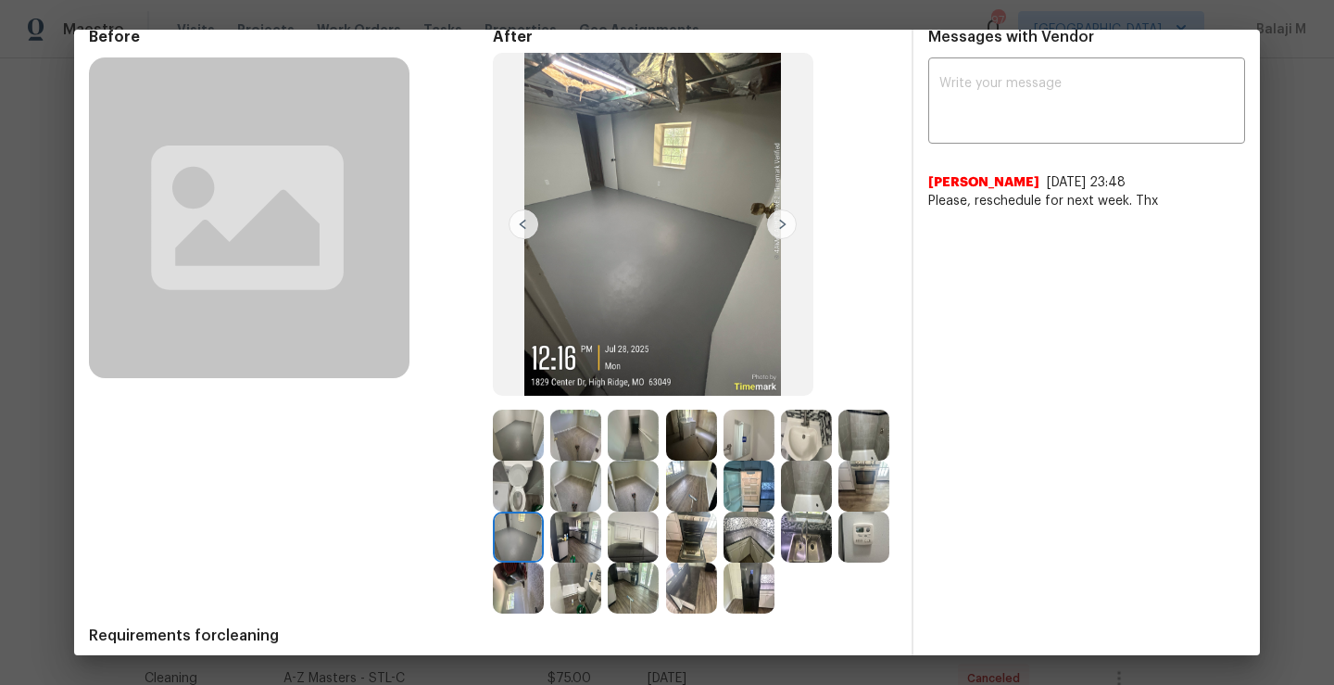
click at [523, 231] on img at bounding box center [524, 224] width 30 height 30
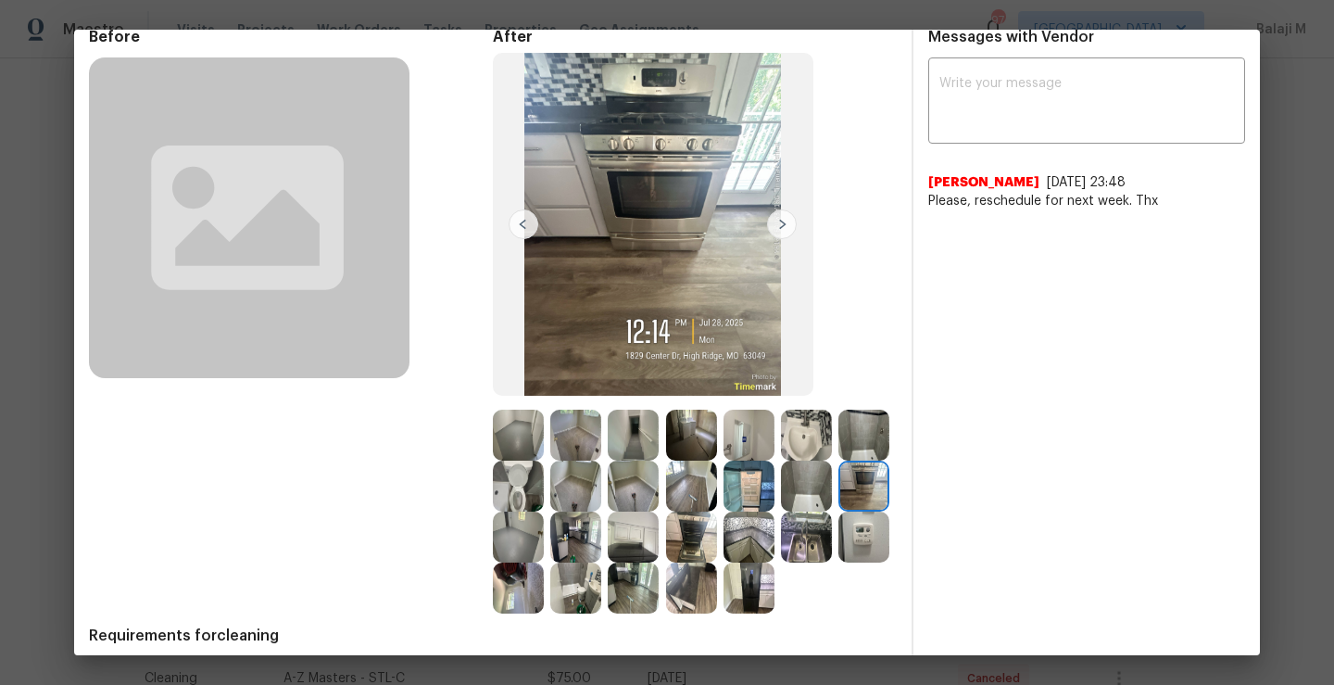
click at [523, 231] on img at bounding box center [524, 224] width 30 height 30
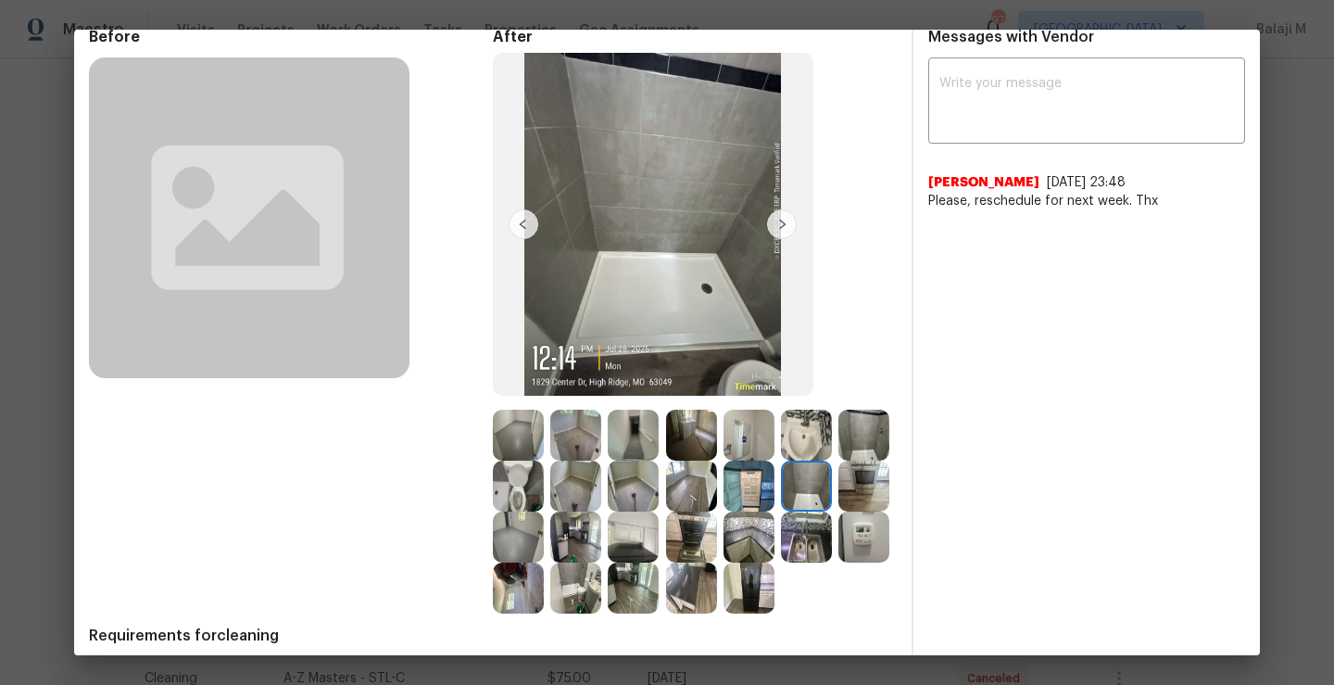
click at [523, 231] on img at bounding box center [524, 224] width 30 height 30
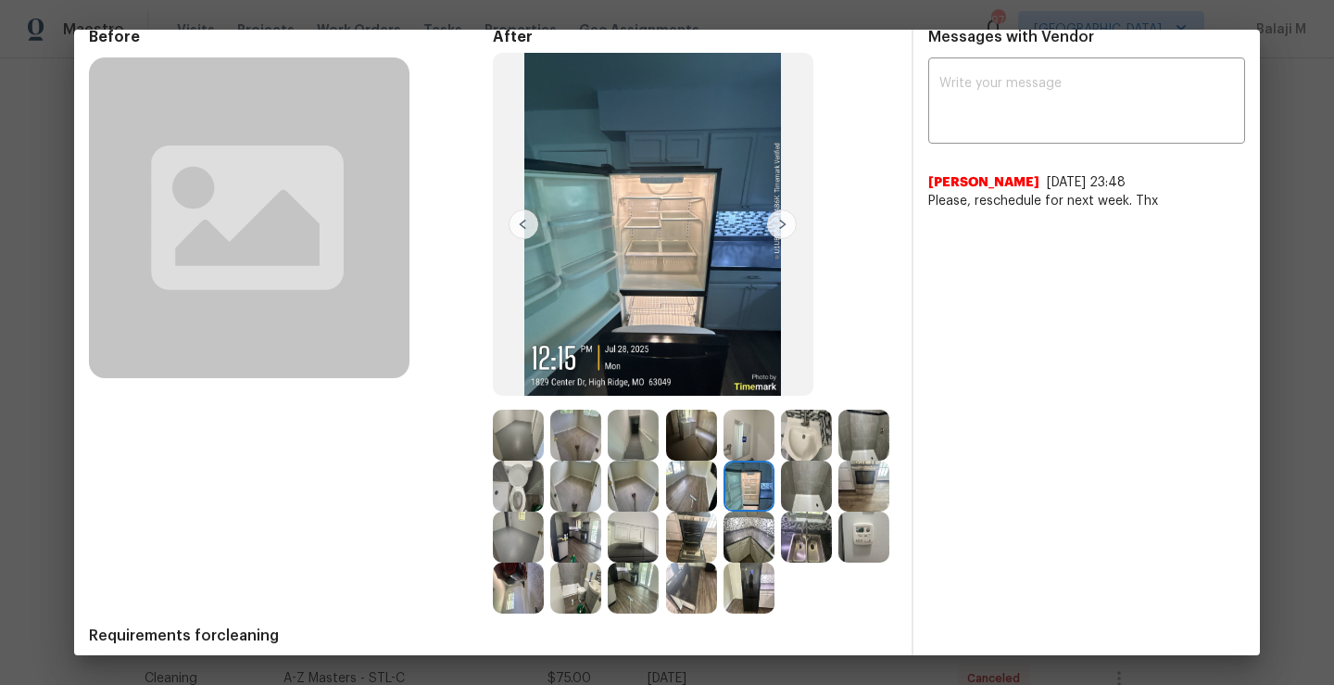
click at [523, 231] on img at bounding box center [524, 224] width 30 height 30
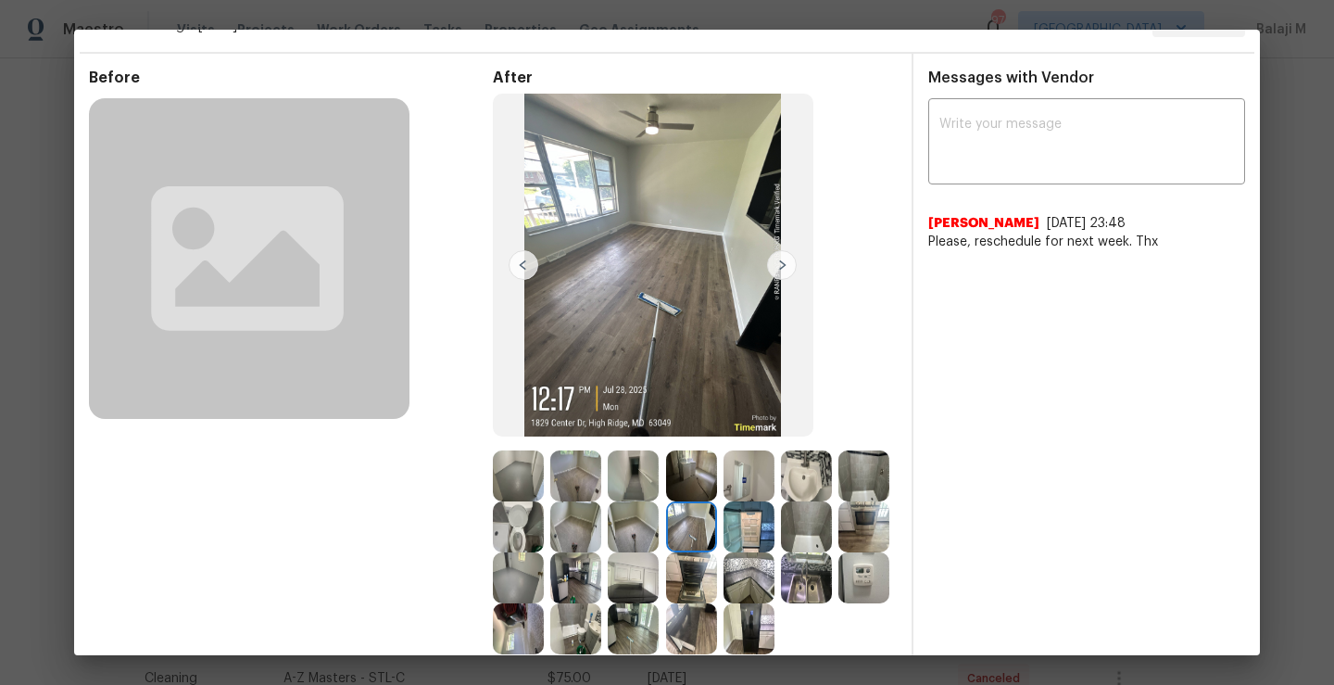
scroll to position [63, 0]
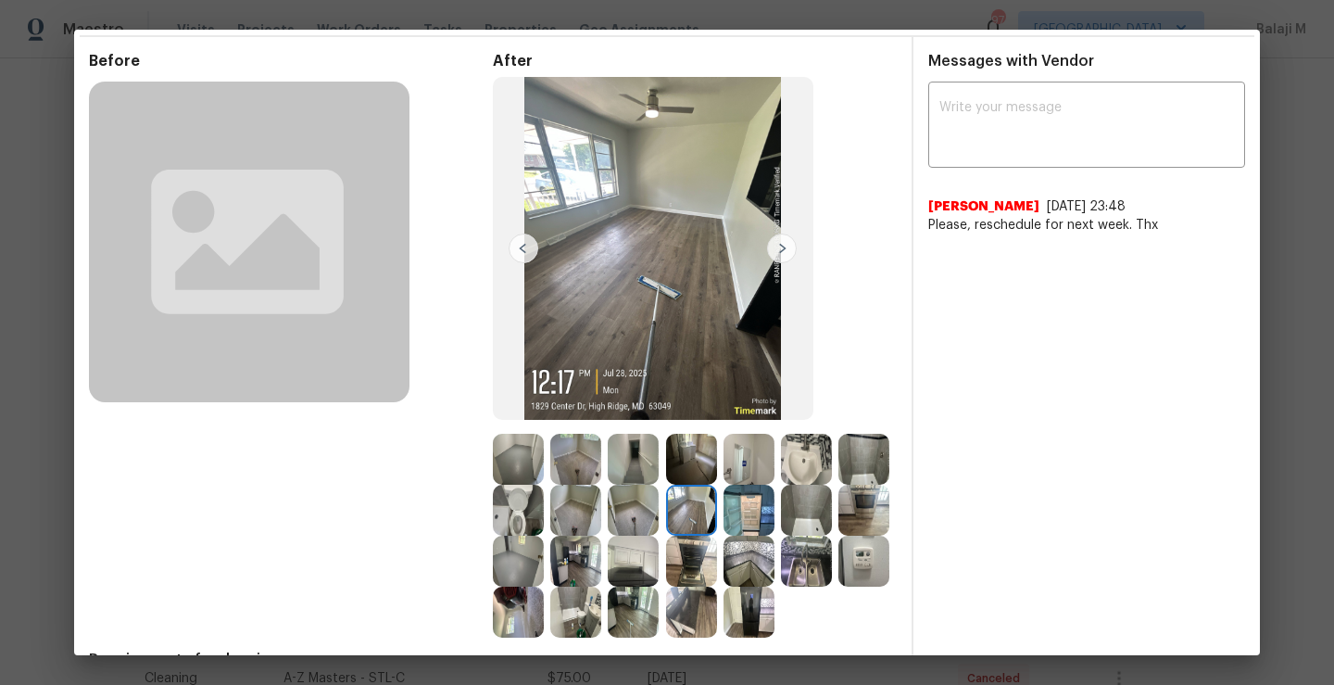
click at [514, 242] on img at bounding box center [524, 249] width 30 height 30
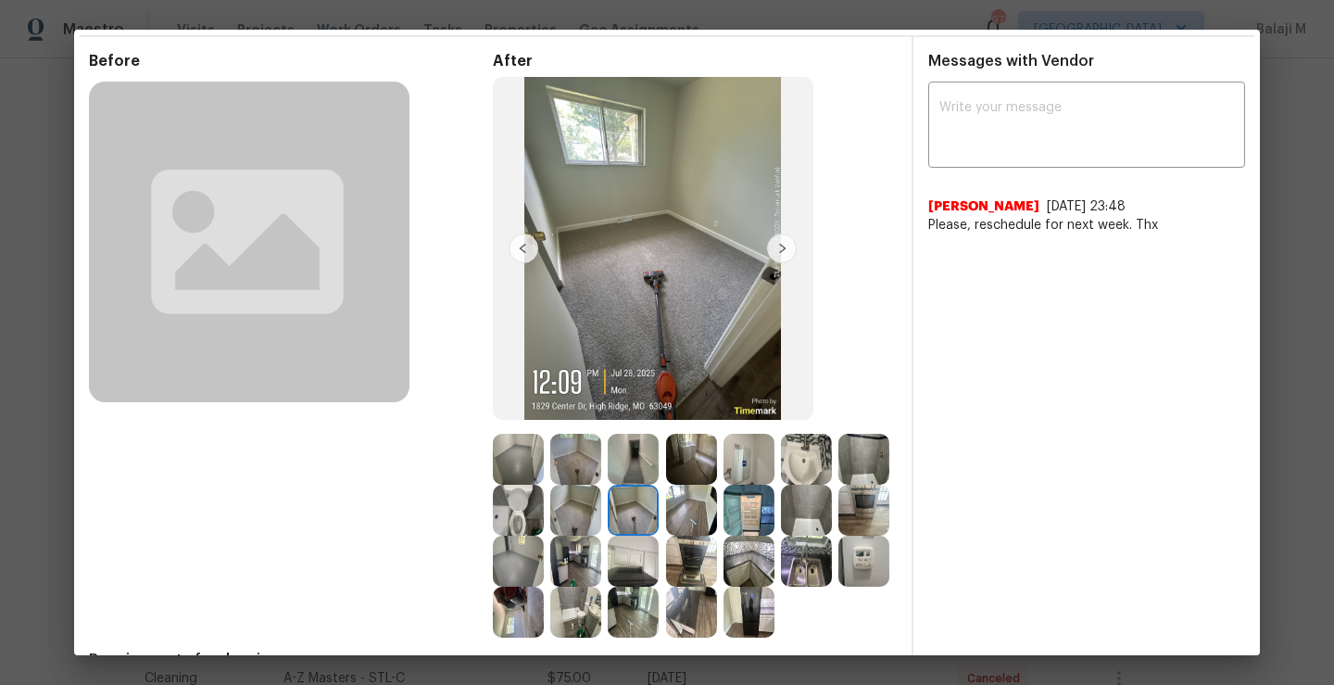
click at [514, 242] on img at bounding box center [524, 249] width 30 height 30
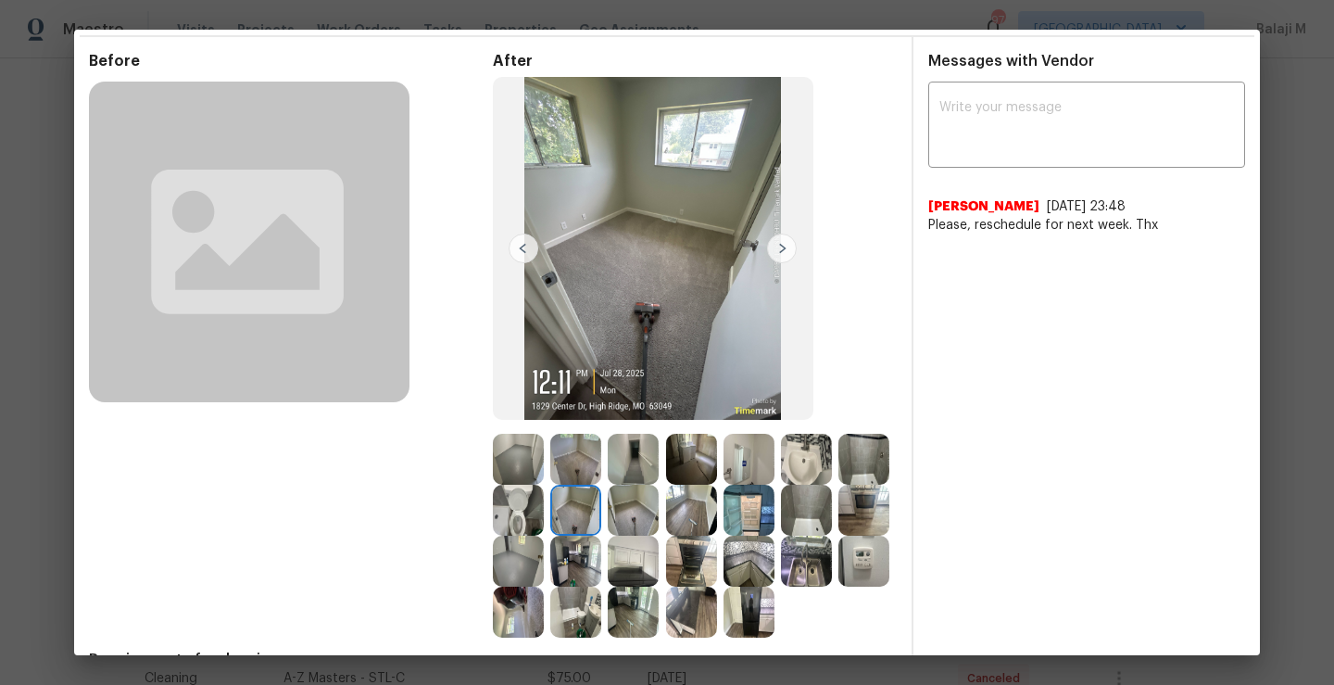
click at [515, 243] on img at bounding box center [524, 249] width 30 height 30
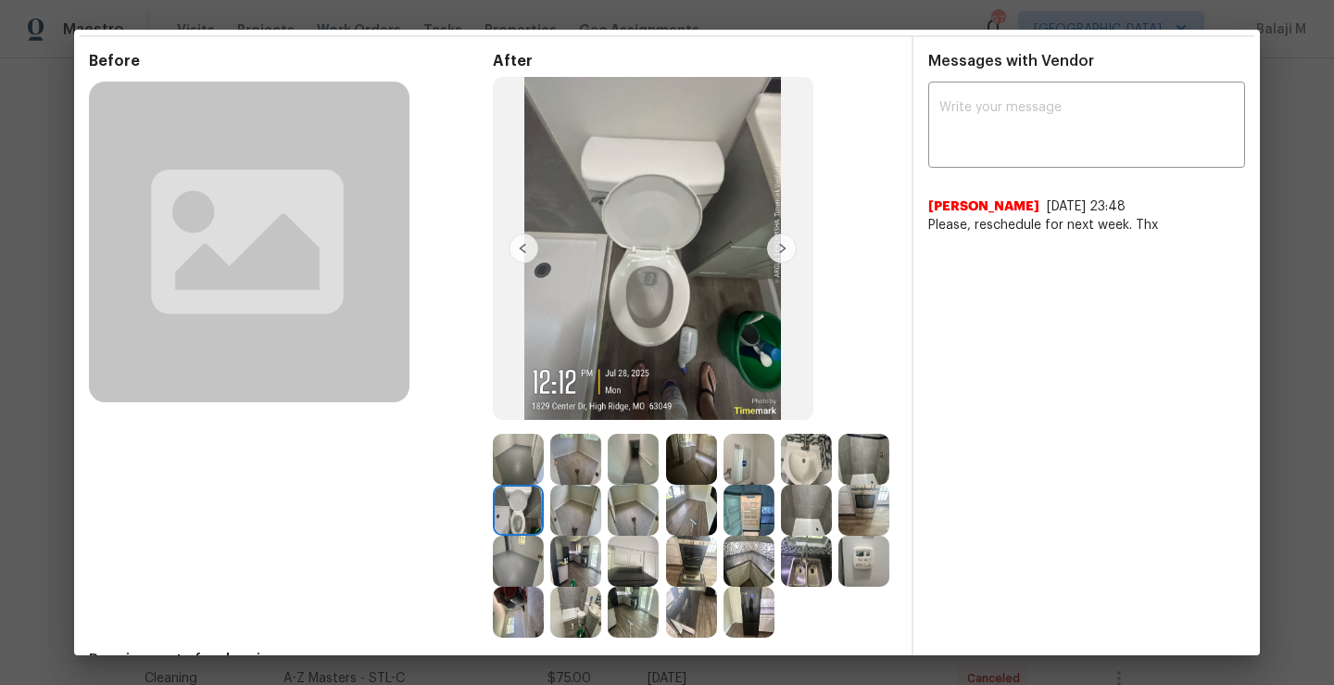
click at [515, 243] on img at bounding box center [524, 249] width 30 height 30
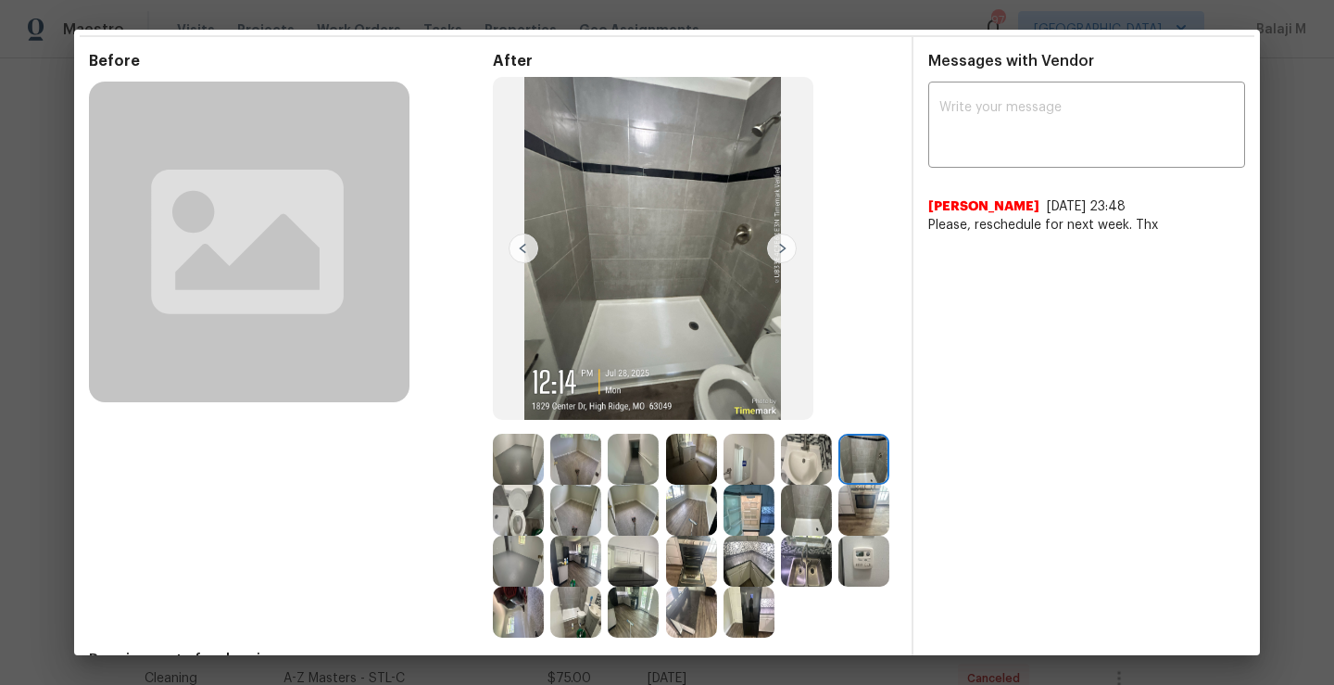
click at [515, 243] on img at bounding box center [524, 249] width 30 height 30
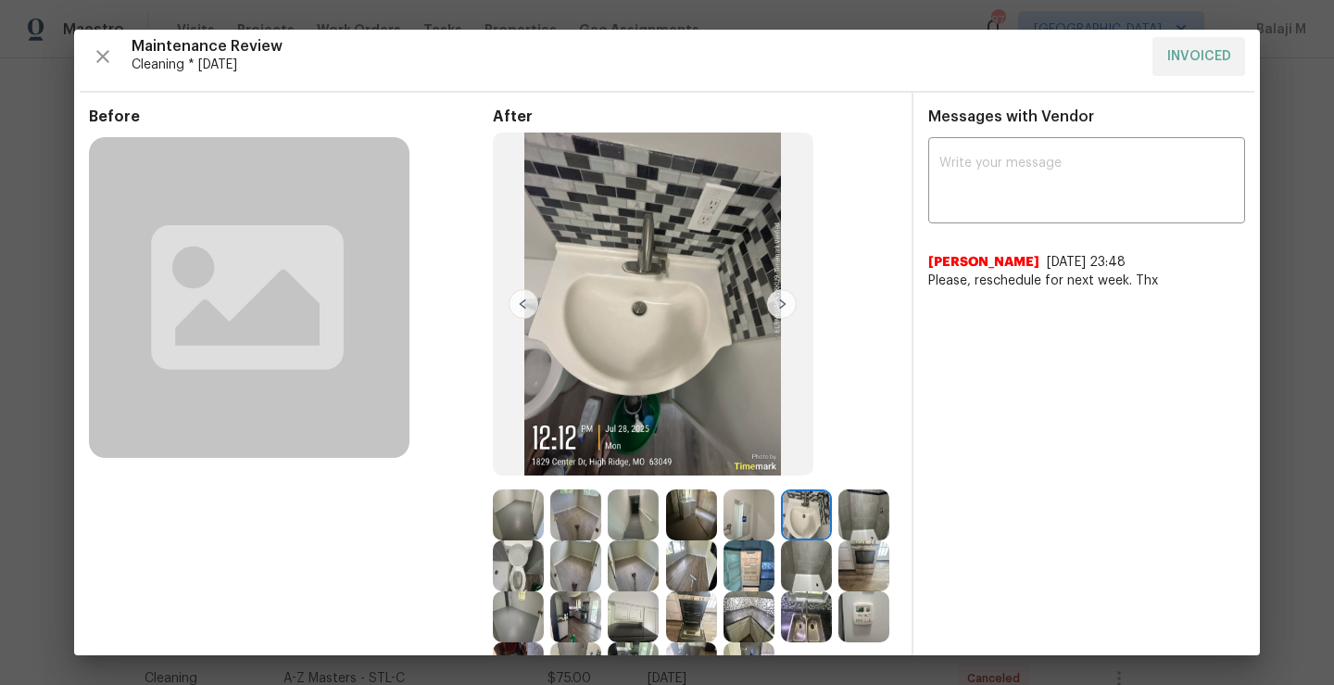
scroll to position [0, 0]
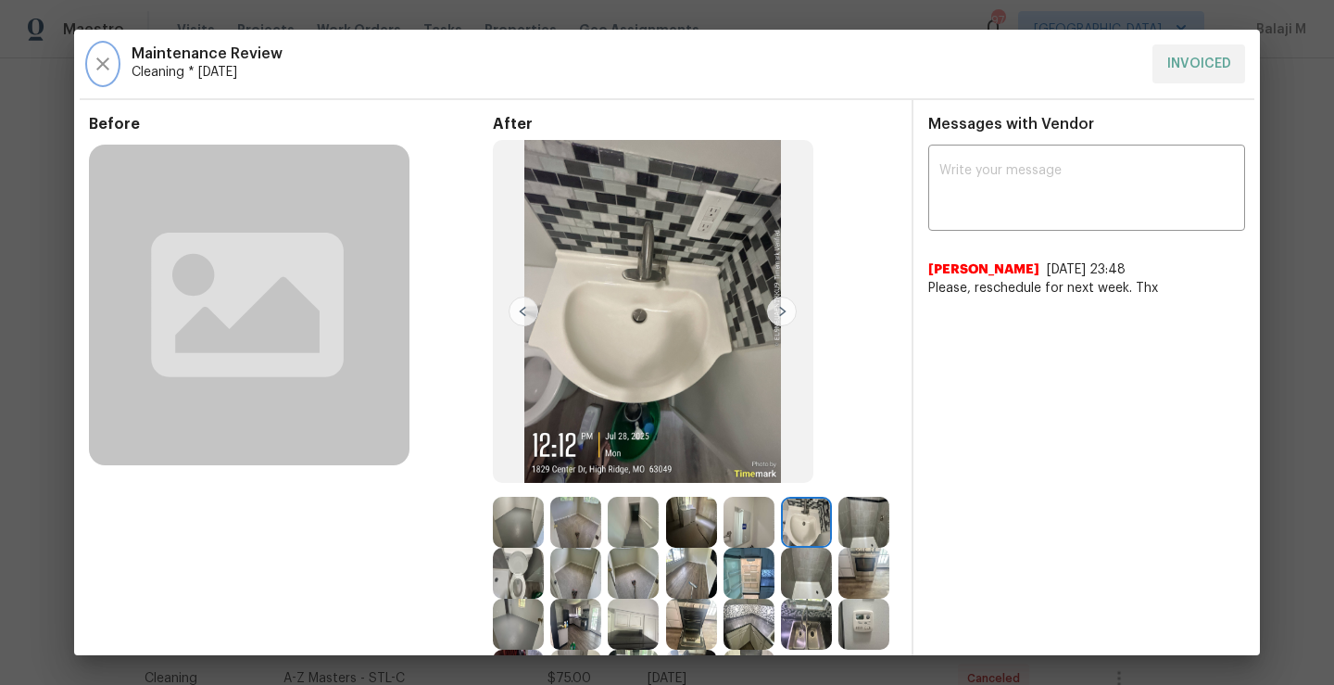
click at [102, 65] on icon "button" at bounding box center [103, 64] width 22 height 22
